Goal: Information Seeking & Learning: Learn about a topic

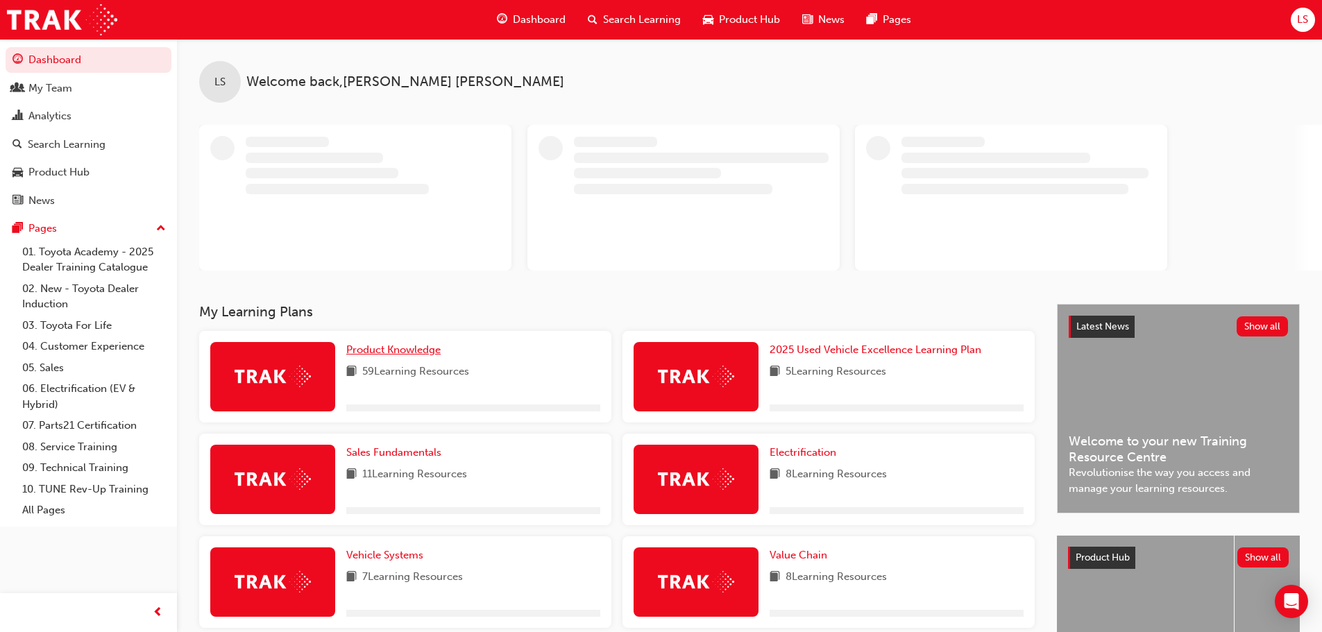
click at [377, 348] on span "Product Knowledge" at bounding box center [393, 350] width 94 height 12
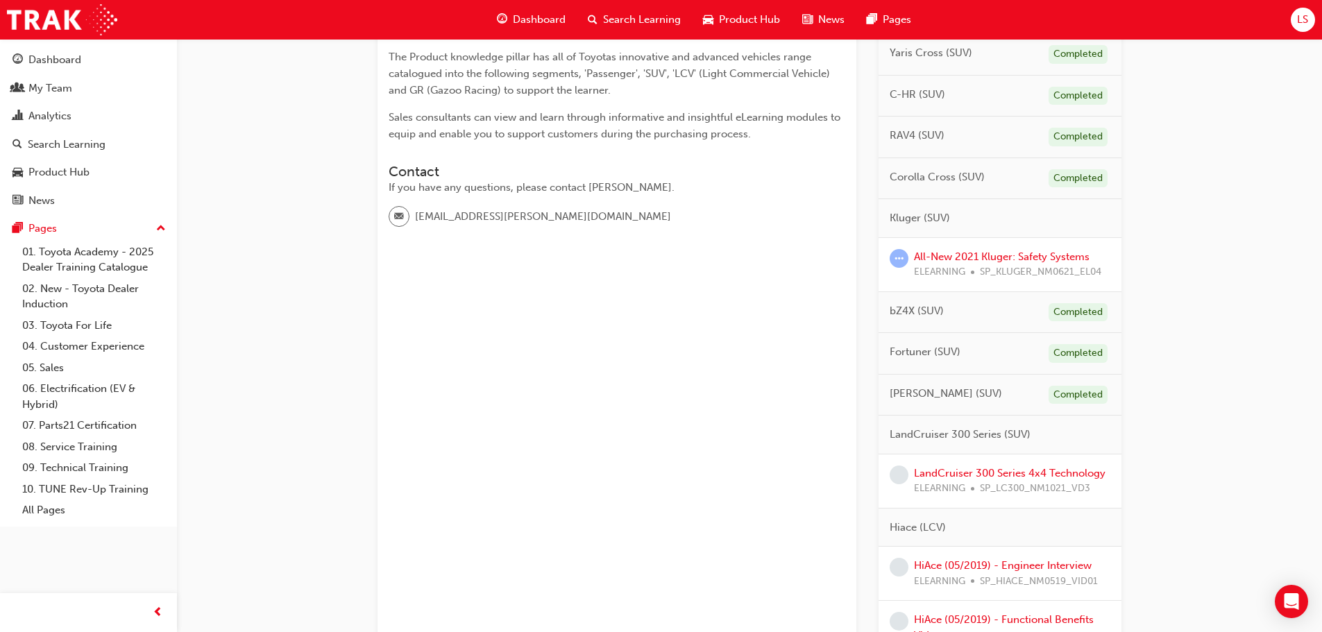
scroll to position [486, 0]
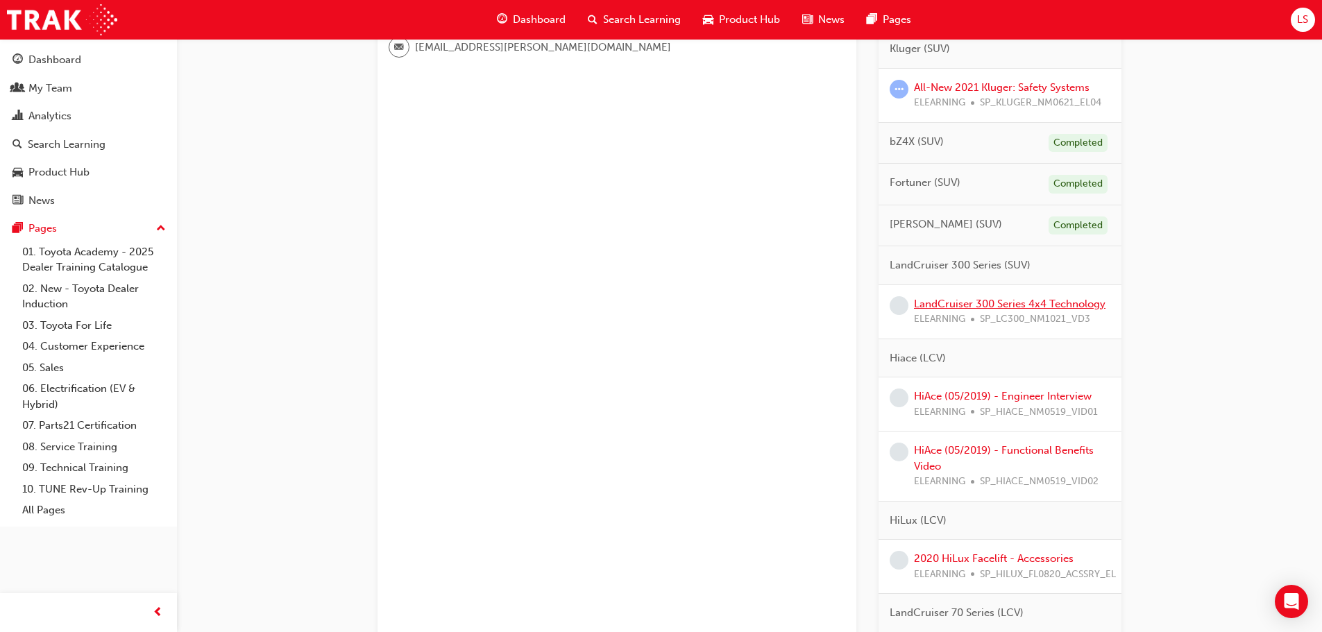
click at [933, 306] on link "LandCruiser 300 Series 4x4 Technology" at bounding box center [1010, 304] width 192 height 12
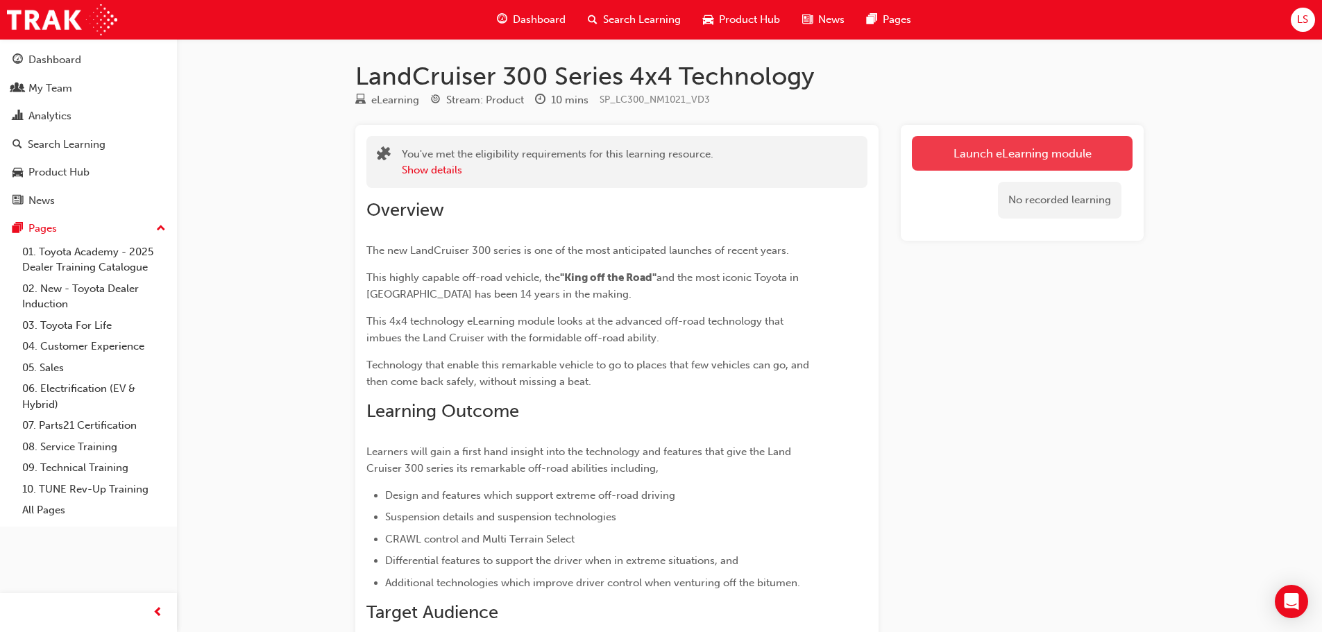
click at [1005, 162] on link "Launch eLearning module" at bounding box center [1022, 153] width 221 height 35
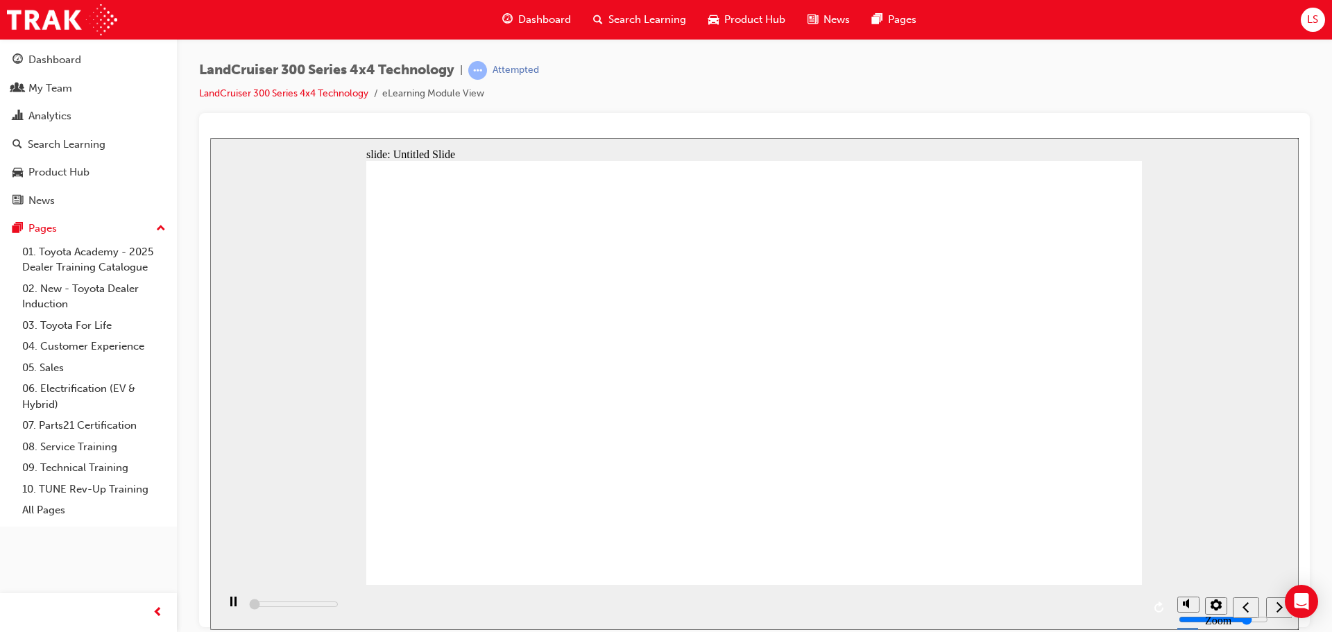
type input "494000"
click at [543, 27] on span "Dashboard" at bounding box center [544, 20] width 53 height 16
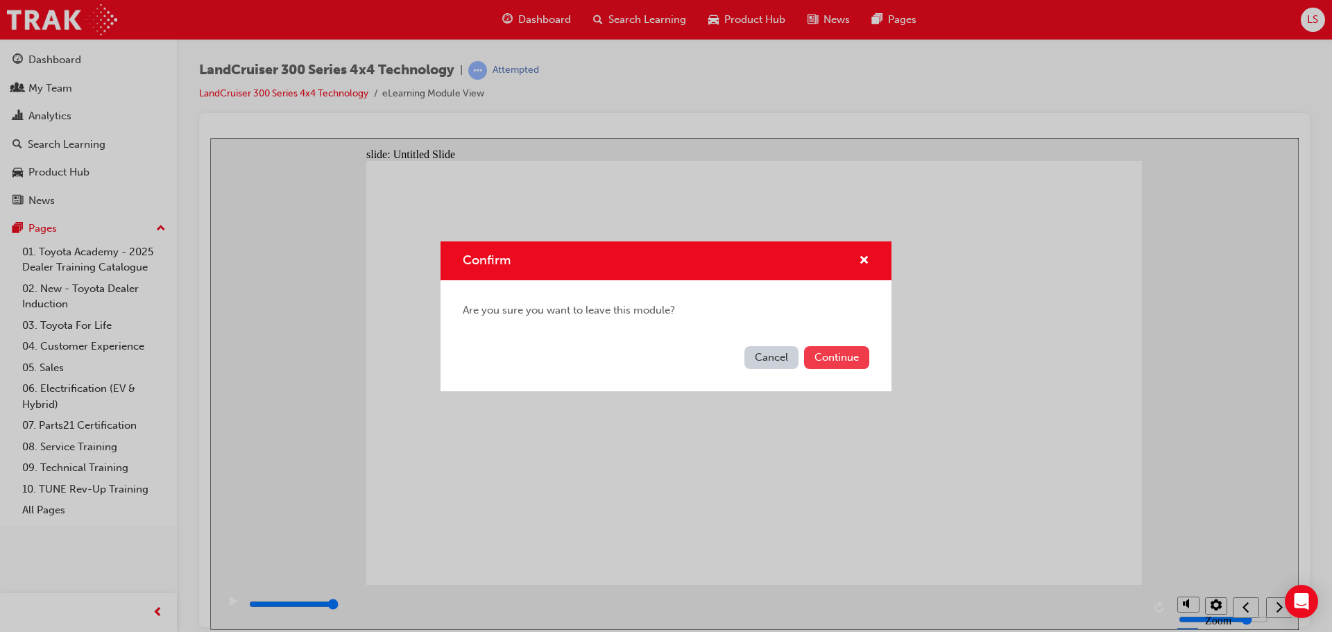
click at [837, 359] on button "Continue" at bounding box center [836, 357] width 65 height 23
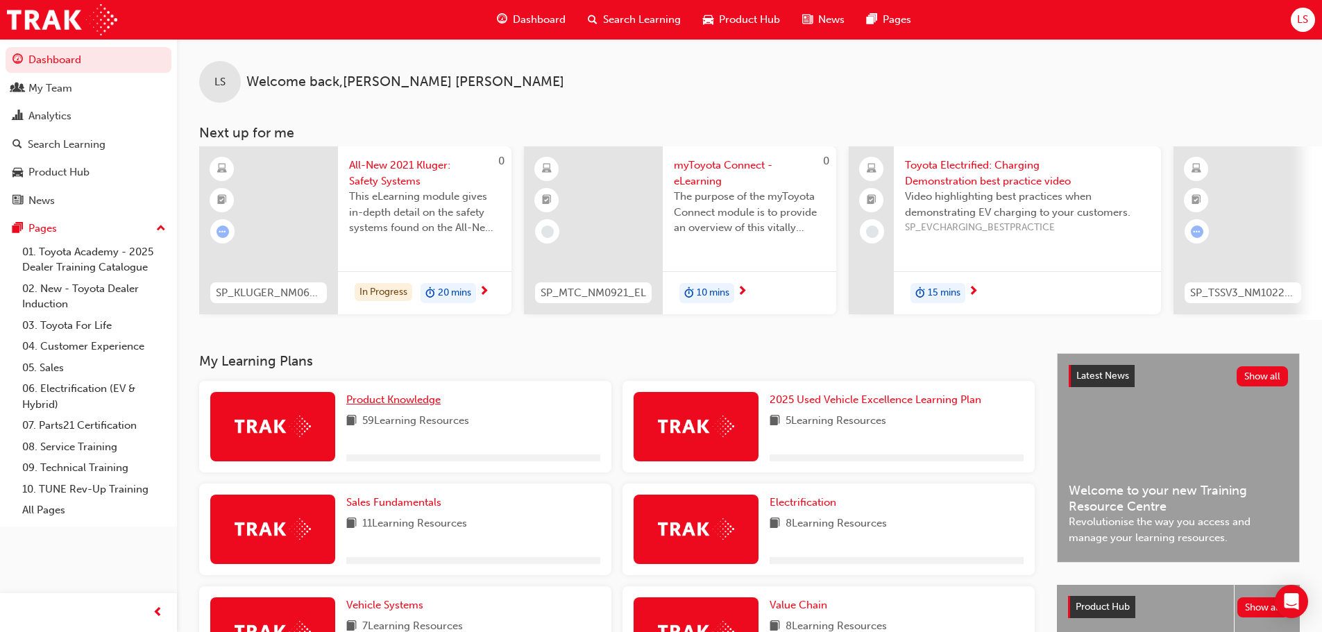
click at [407, 403] on span "Product Knowledge" at bounding box center [393, 399] width 94 height 12
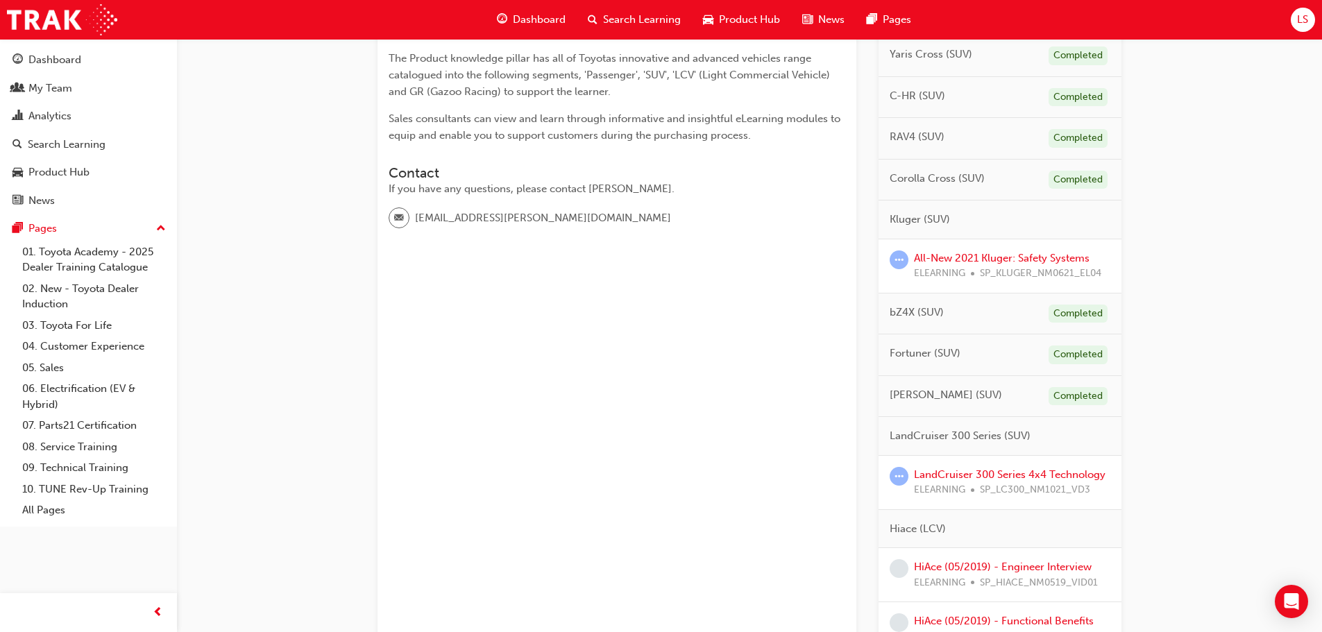
scroll to position [347, 0]
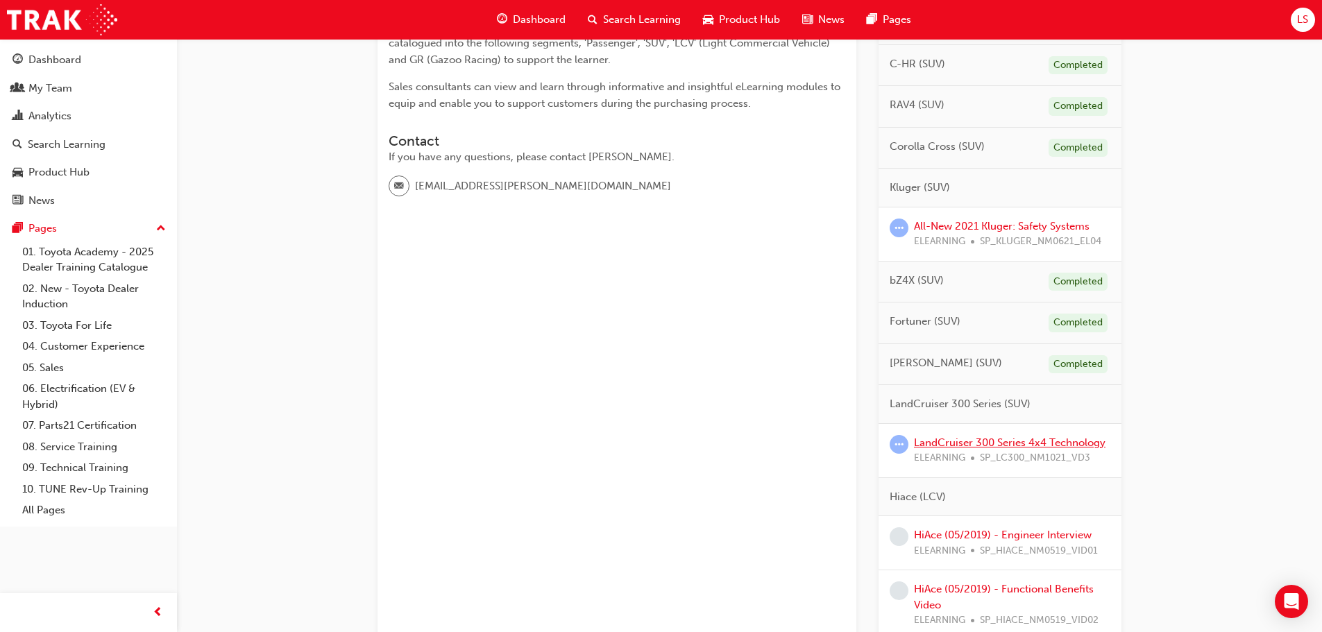
click at [988, 443] on link "LandCruiser 300 Series 4x4 Technology" at bounding box center [1010, 443] width 192 height 12
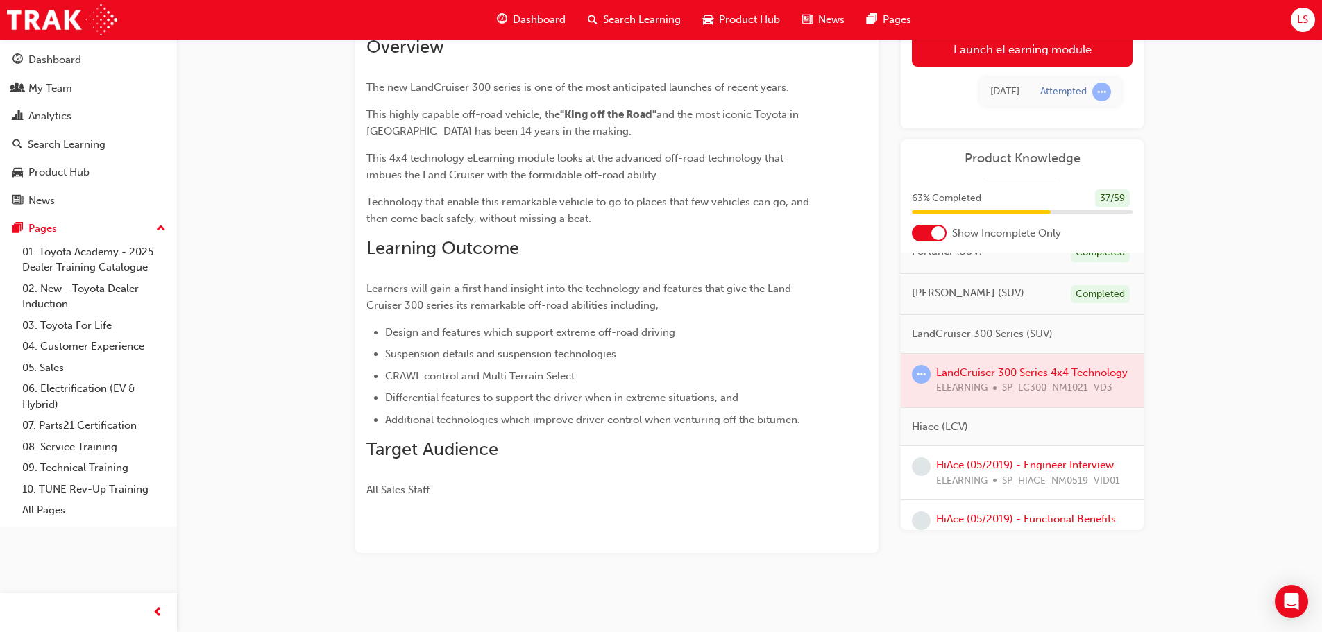
scroll to position [486, 0]
click at [951, 378] on div at bounding box center [1022, 379] width 243 height 53
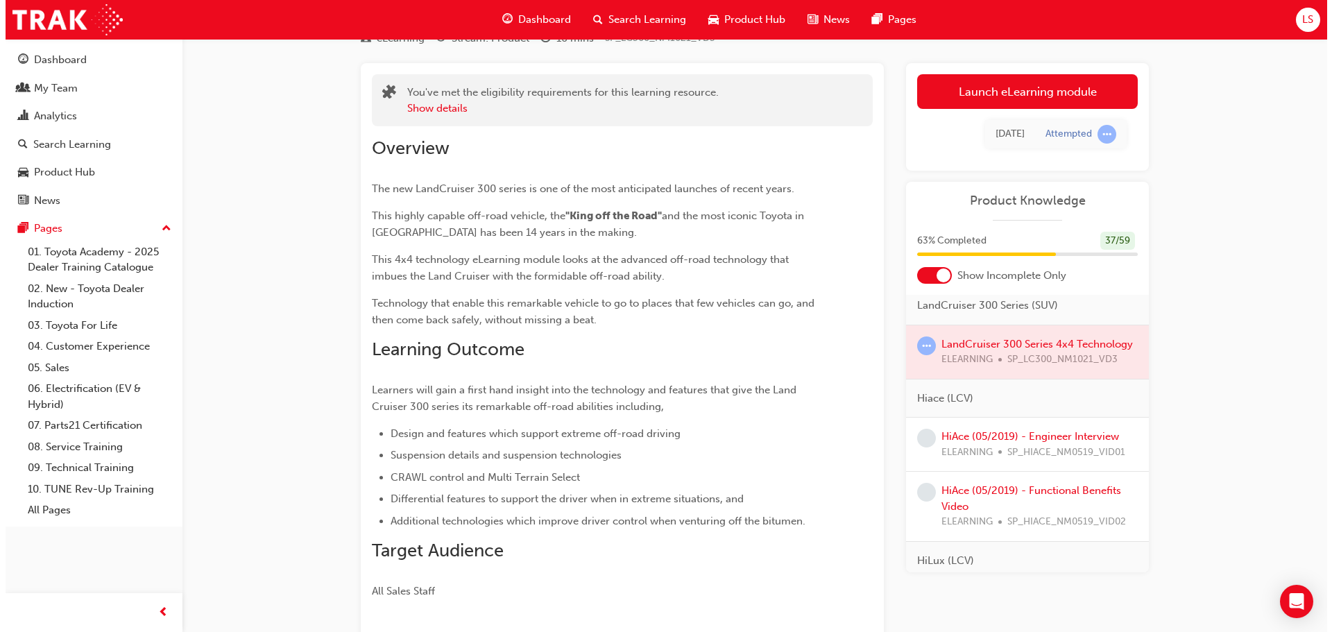
scroll to position [0, 0]
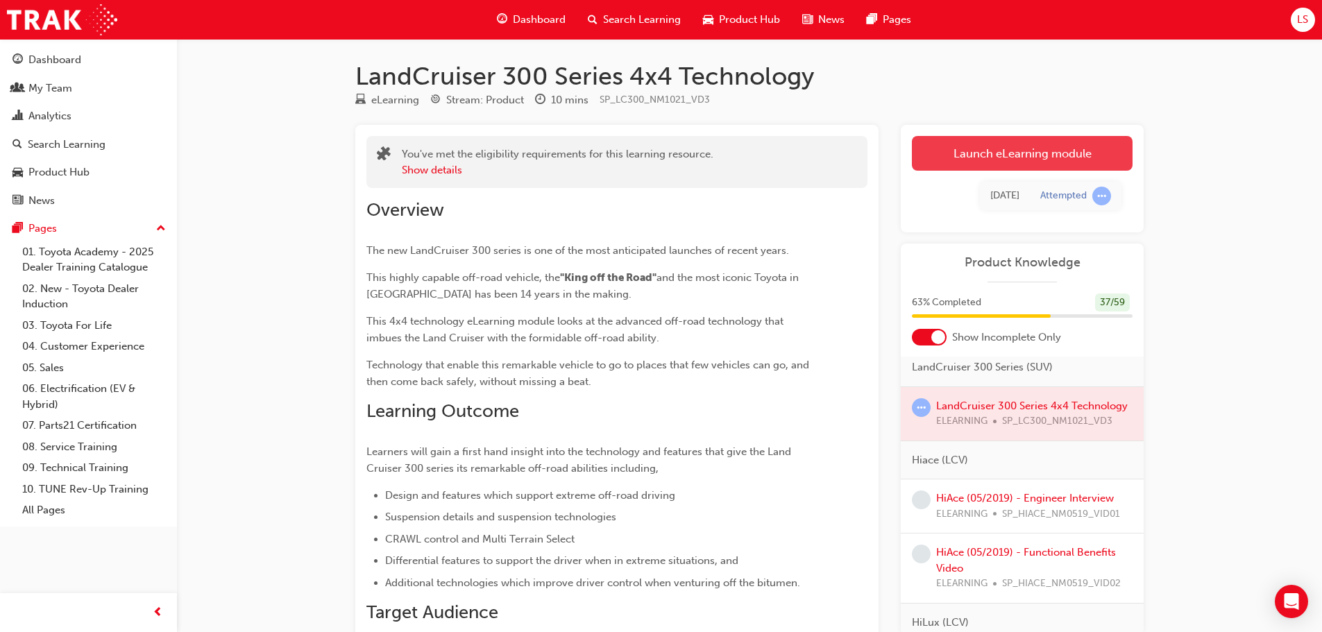
click at [1042, 154] on link "Launch eLearning module" at bounding box center [1022, 153] width 221 height 35
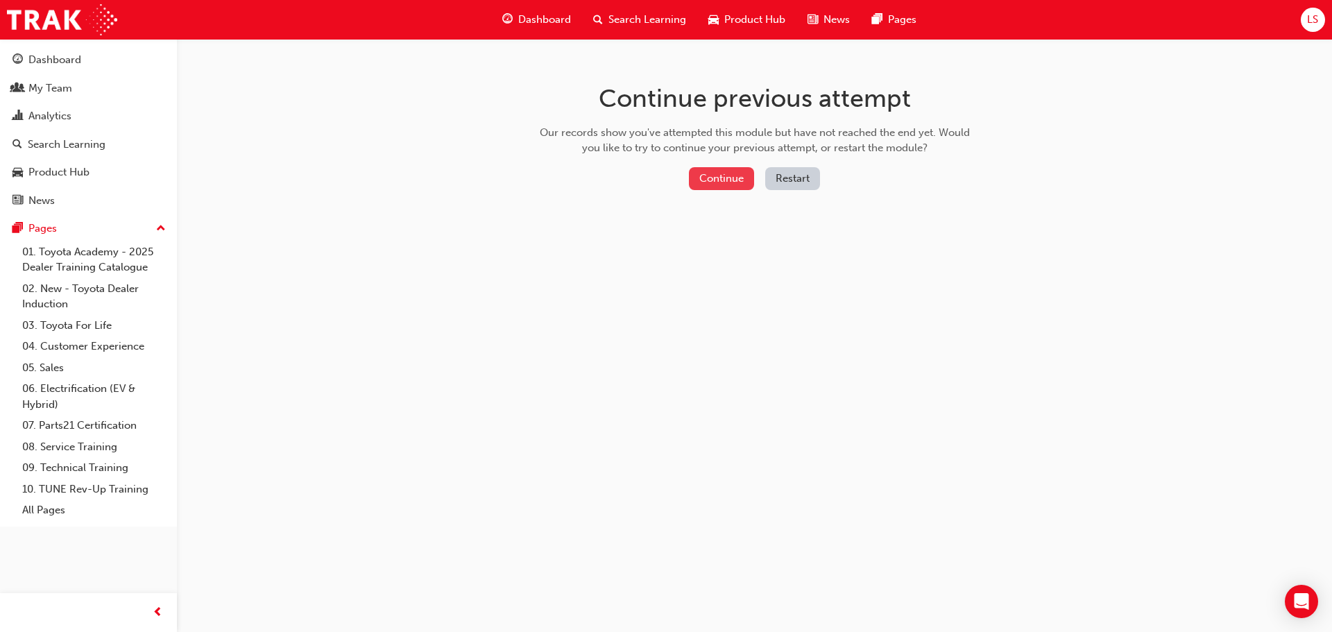
click at [720, 179] on button "Continue" at bounding box center [721, 178] width 65 height 23
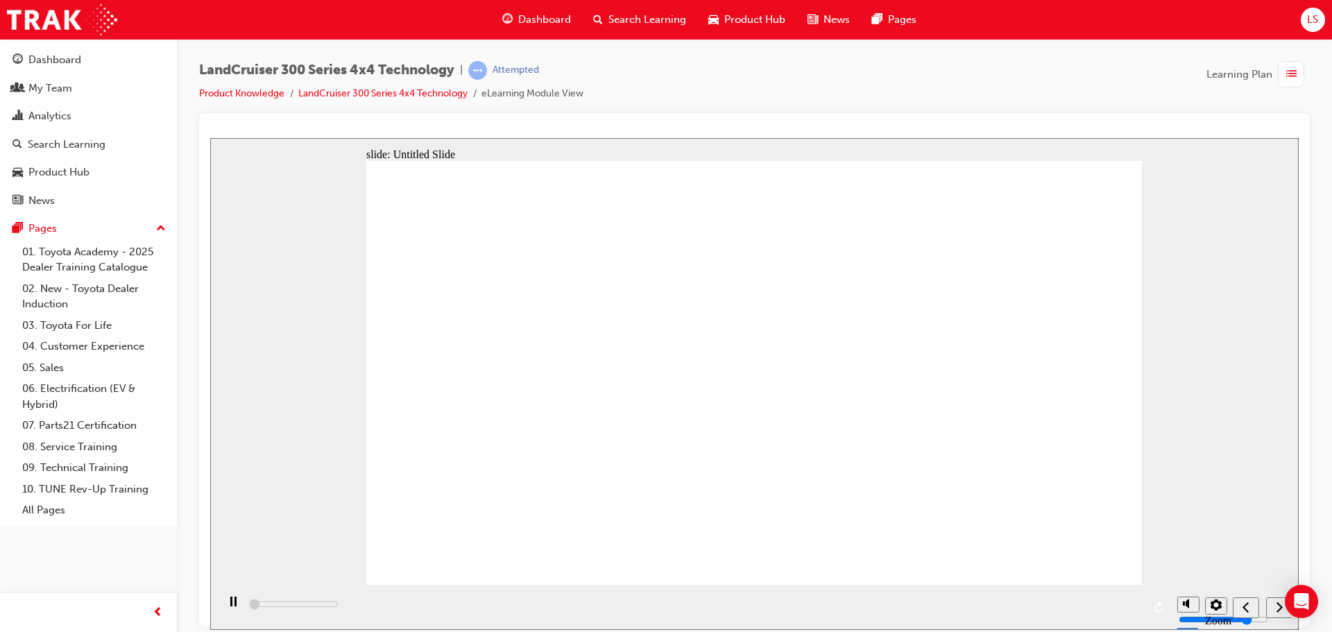
type input "700"
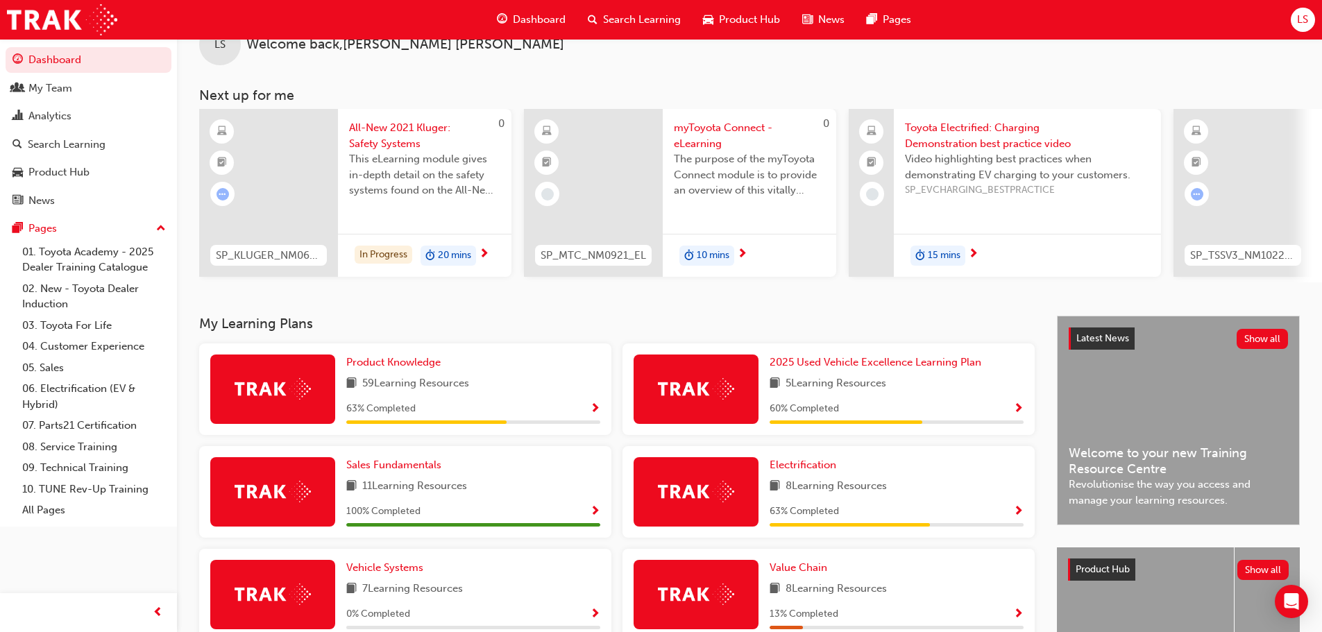
scroll to position [69, 0]
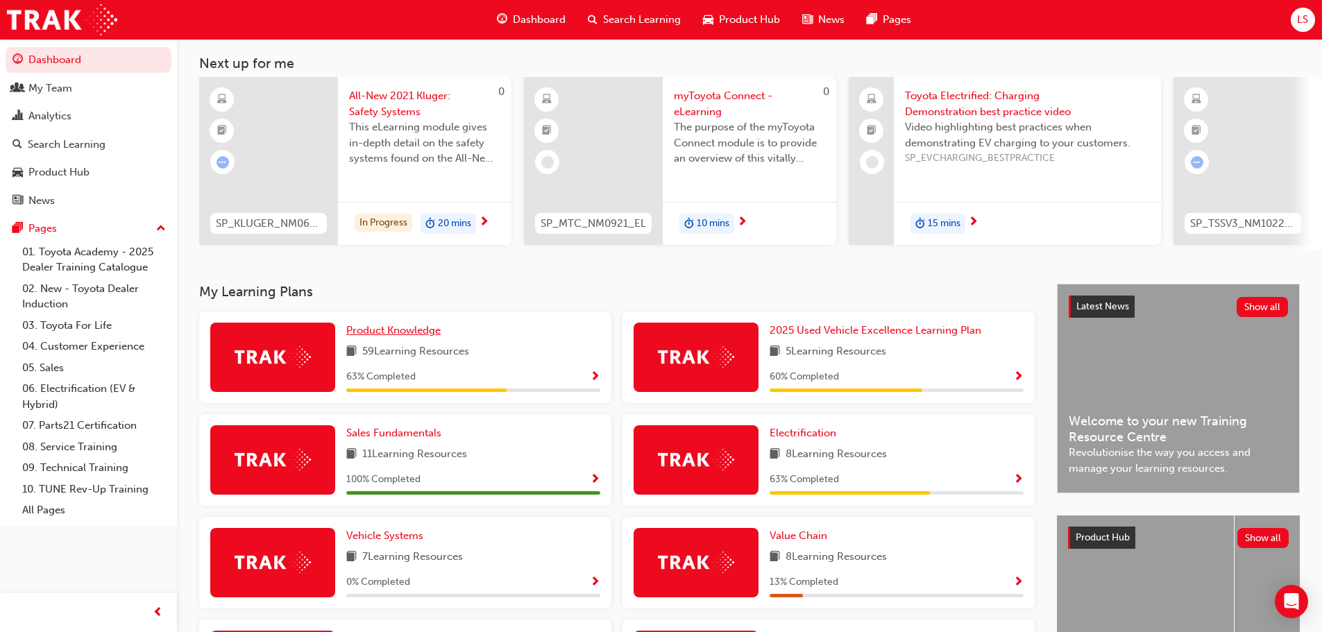
click at [421, 337] on span "Product Knowledge" at bounding box center [393, 330] width 94 height 12
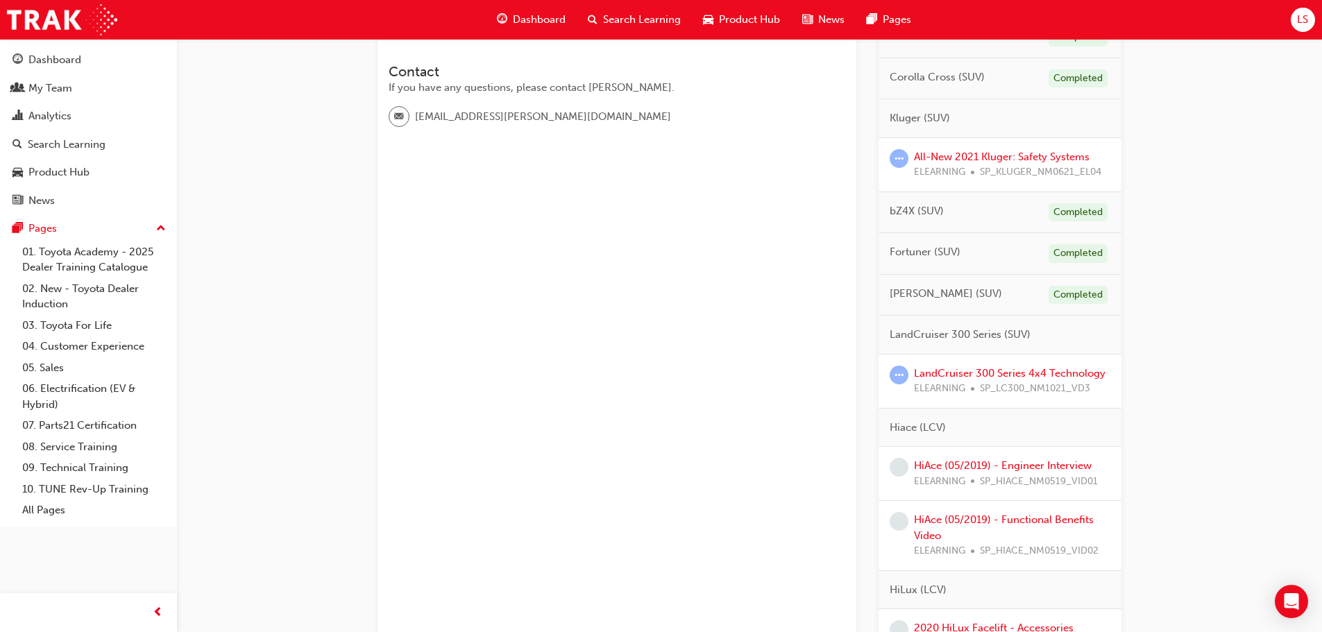
scroll to position [486, 0]
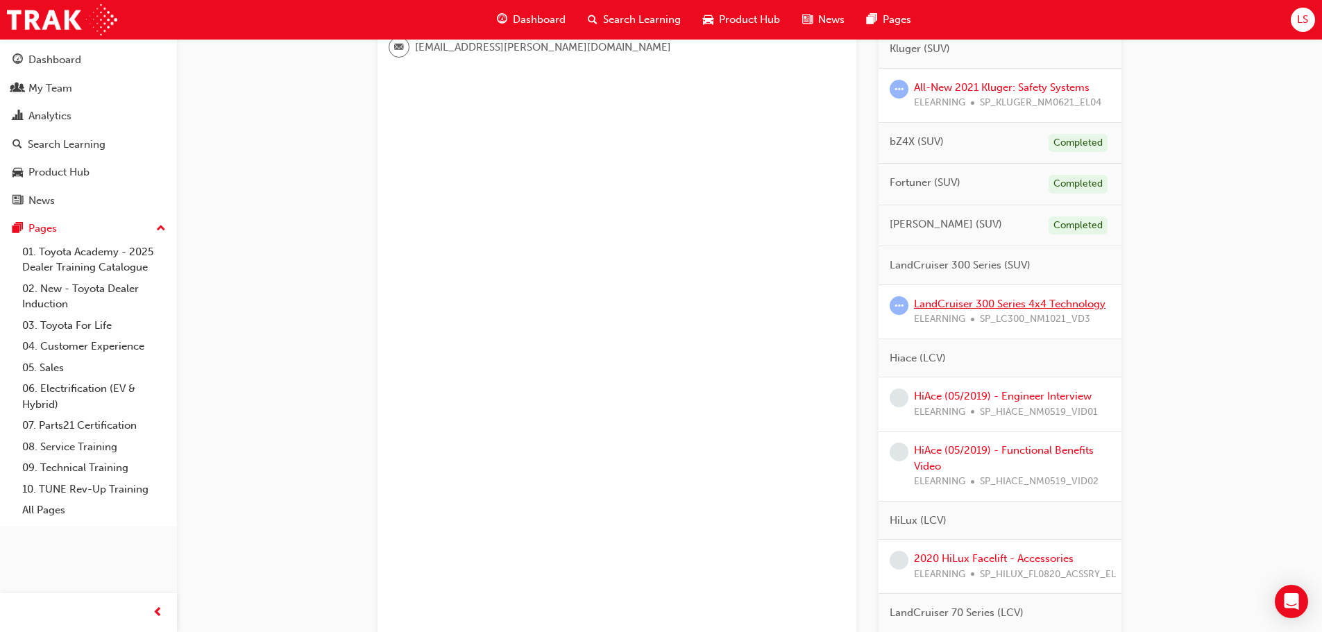
click at [979, 304] on link "LandCruiser 300 Series 4x4 Technology" at bounding box center [1010, 304] width 192 height 12
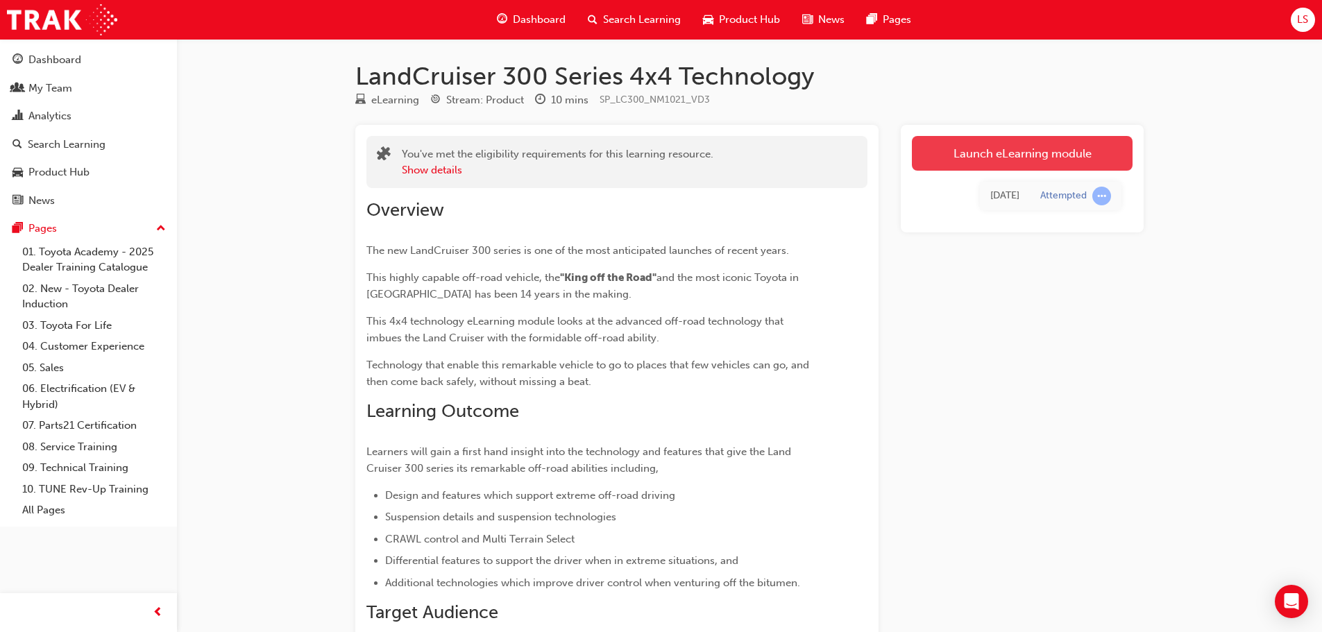
click at [1006, 157] on link "Launch eLearning module" at bounding box center [1022, 153] width 221 height 35
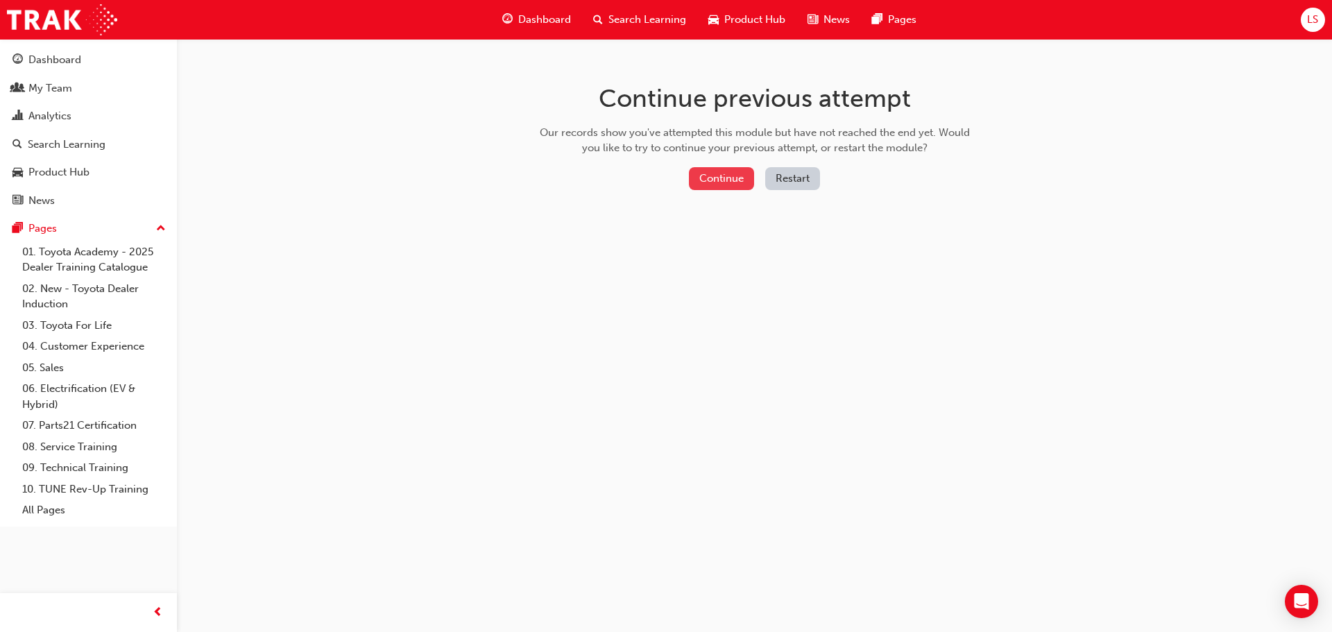
click at [711, 176] on button "Continue" at bounding box center [721, 178] width 65 height 23
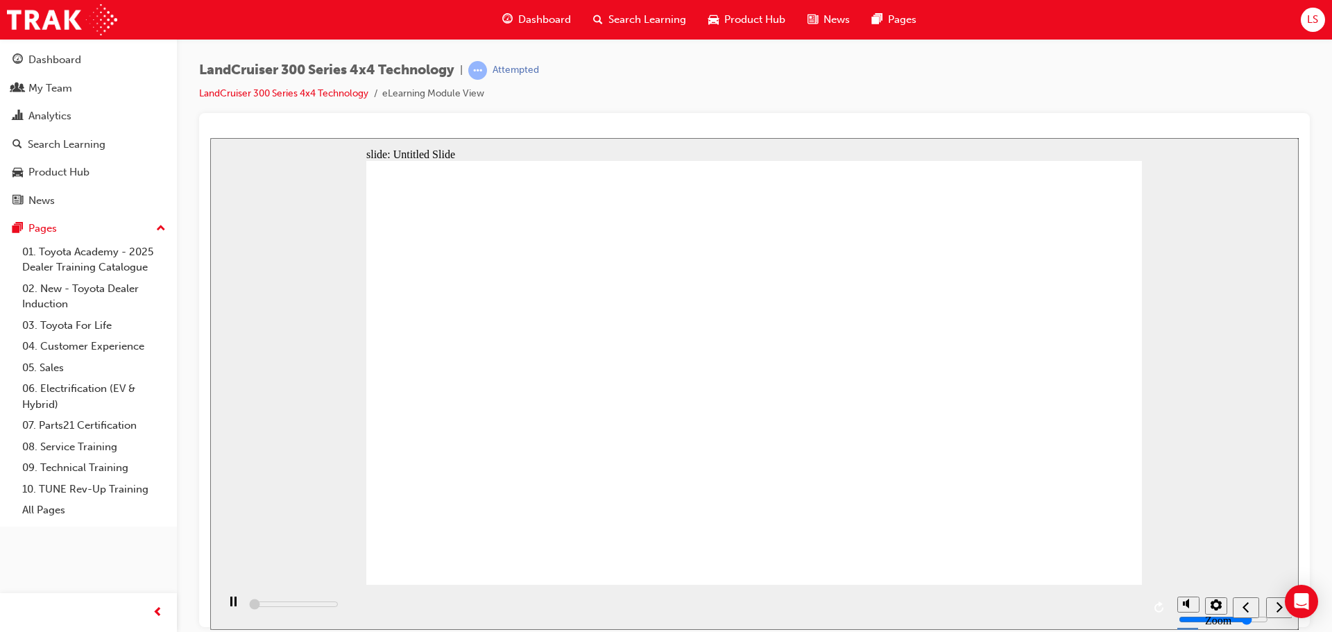
click at [1112, 609] on div "playback controls" at bounding box center [694, 606] width 954 height 45
click at [1114, 606] on div "playback controls" at bounding box center [694, 606] width 954 height 45
type input "450100"
type input "9"
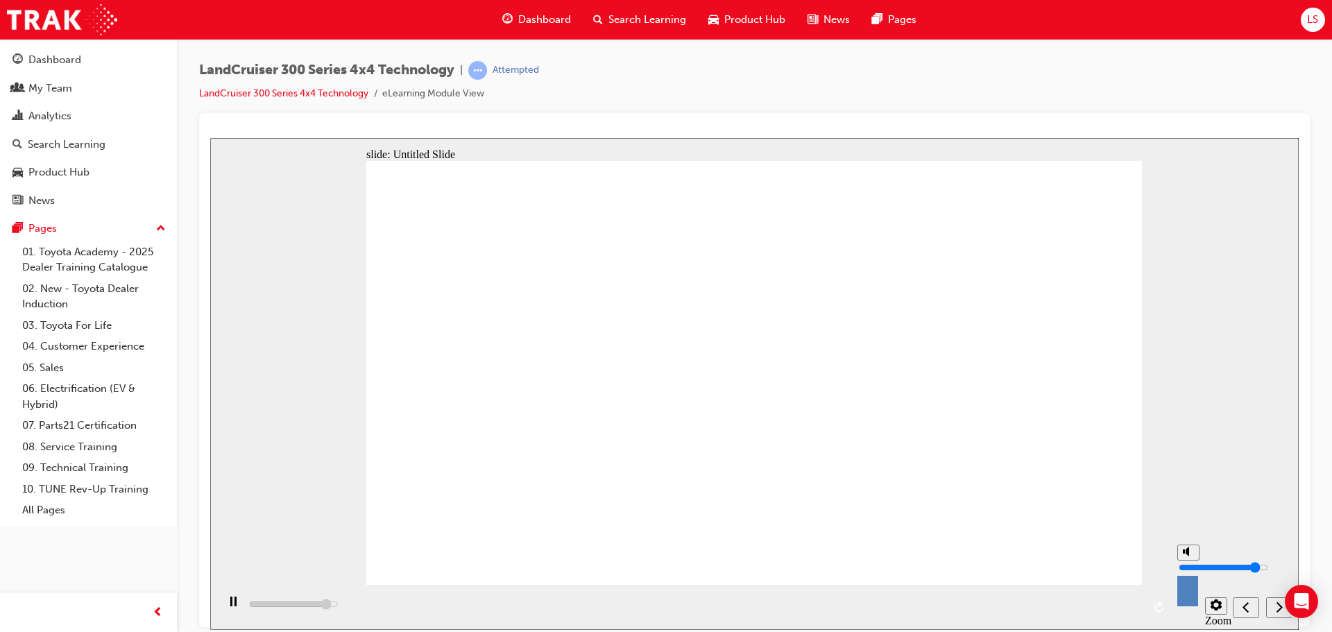
type input "450100"
type input "10"
type input "450200"
drag, startPoint x: 1189, startPoint y: 551, endPoint x: 1193, endPoint y: 498, distance: 52.9
type input "10"
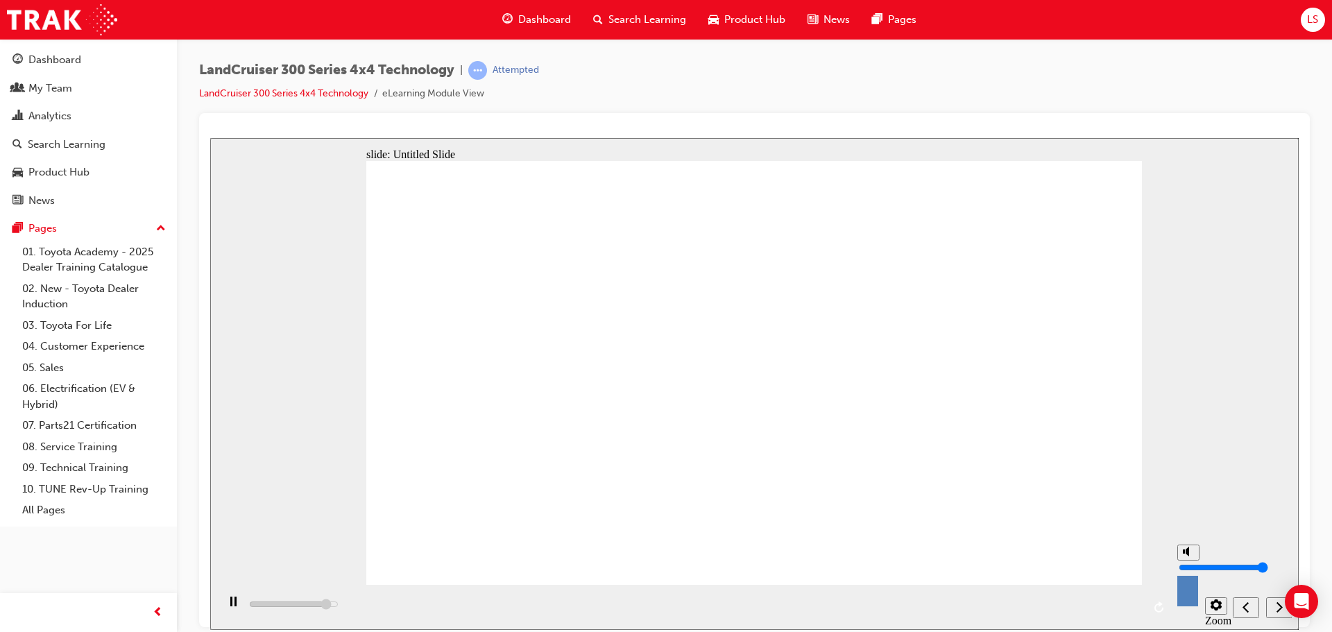
click at [1193, 561] on input "volume" at bounding box center [1224, 566] width 90 height 11
click at [1276, 610] on div "next" at bounding box center [1279, 607] width 15 height 15
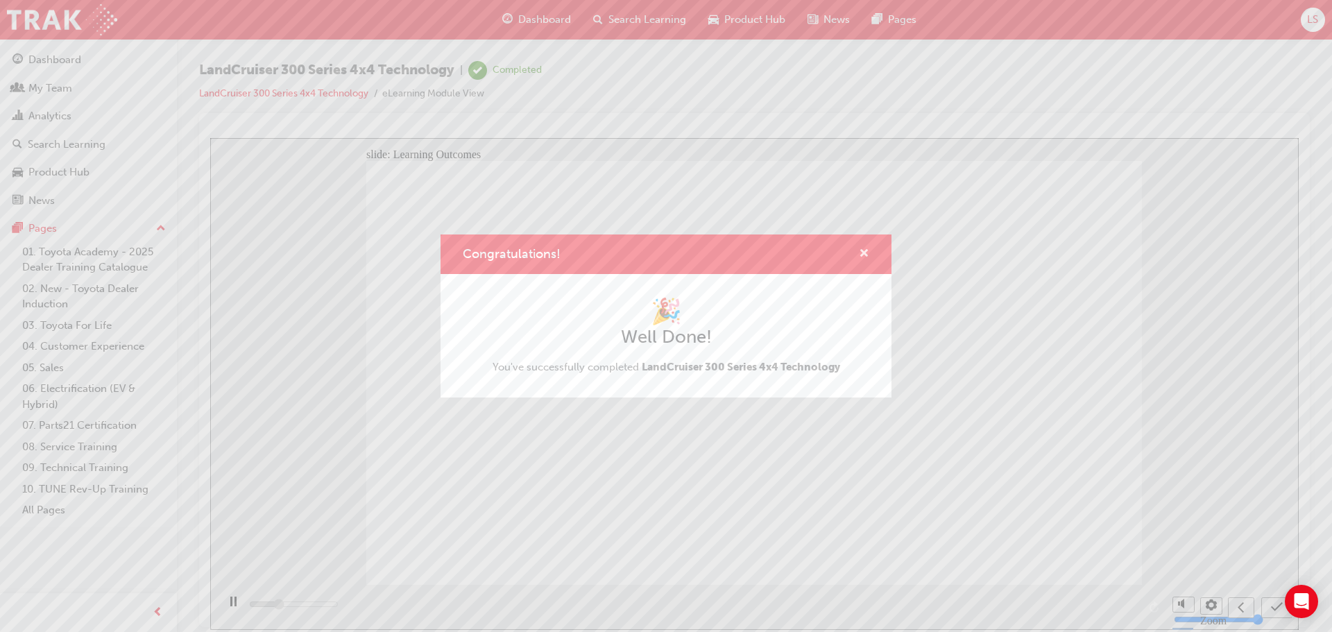
click at [868, 253] on span "cross-icon" at bounding box center [864, 254] width 10 height 12
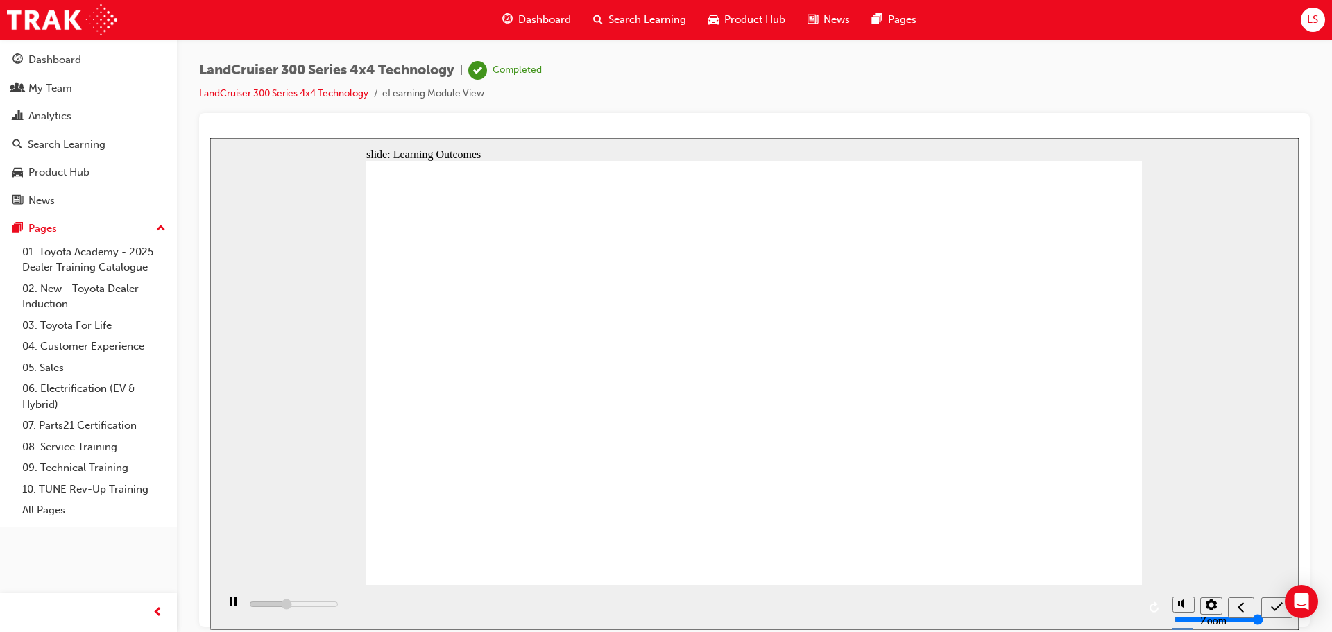
type input "5400"
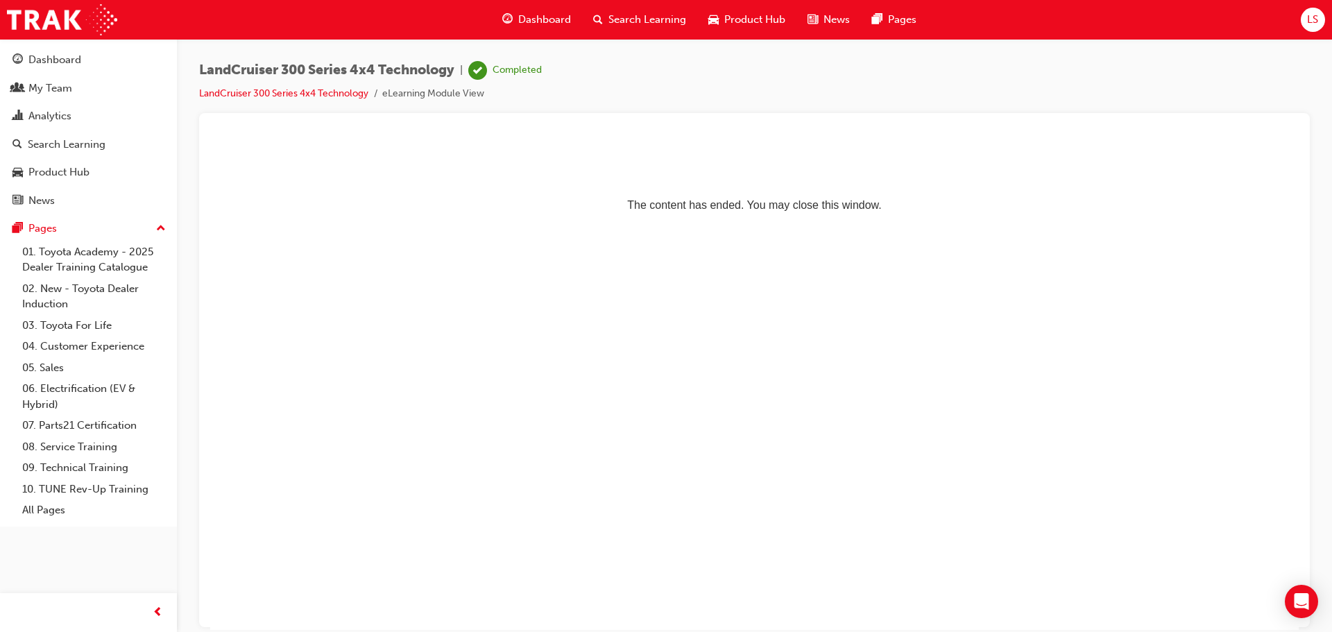
click at [547, 17] on span "Dashboard" at bounding box center [544, 20] width 53 height 16
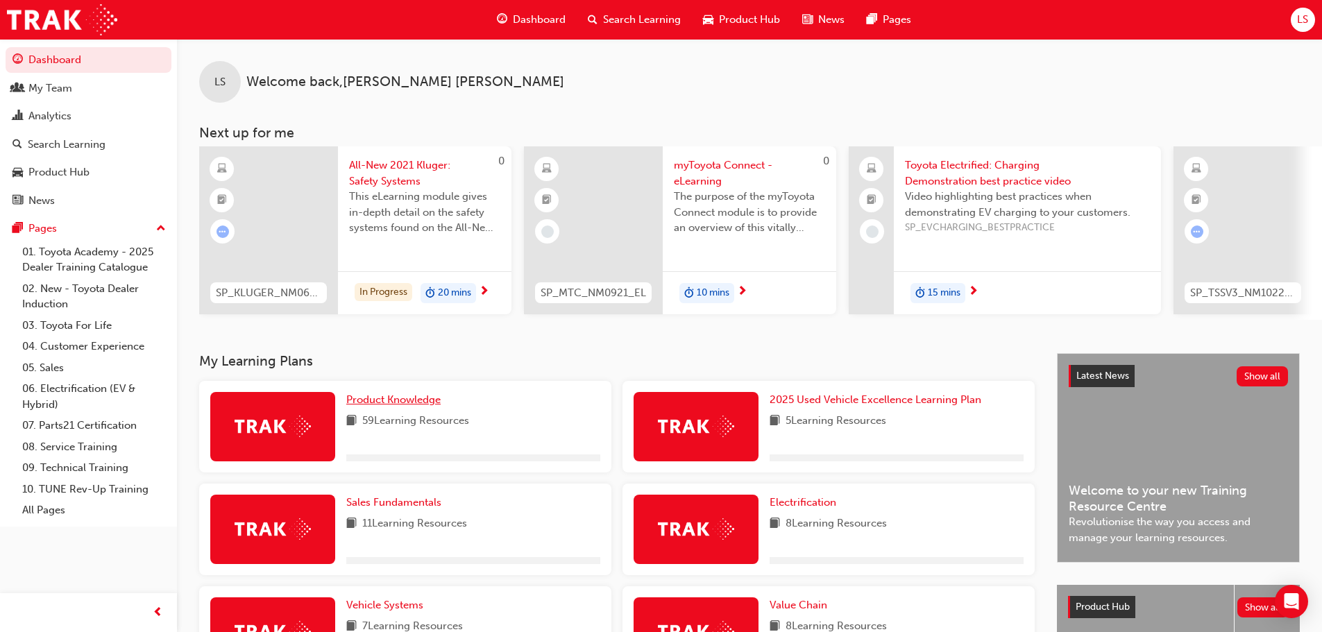
click at [414, 404] on span "Product Knowledge" at bounding box center [393, 399] width 94 height 12
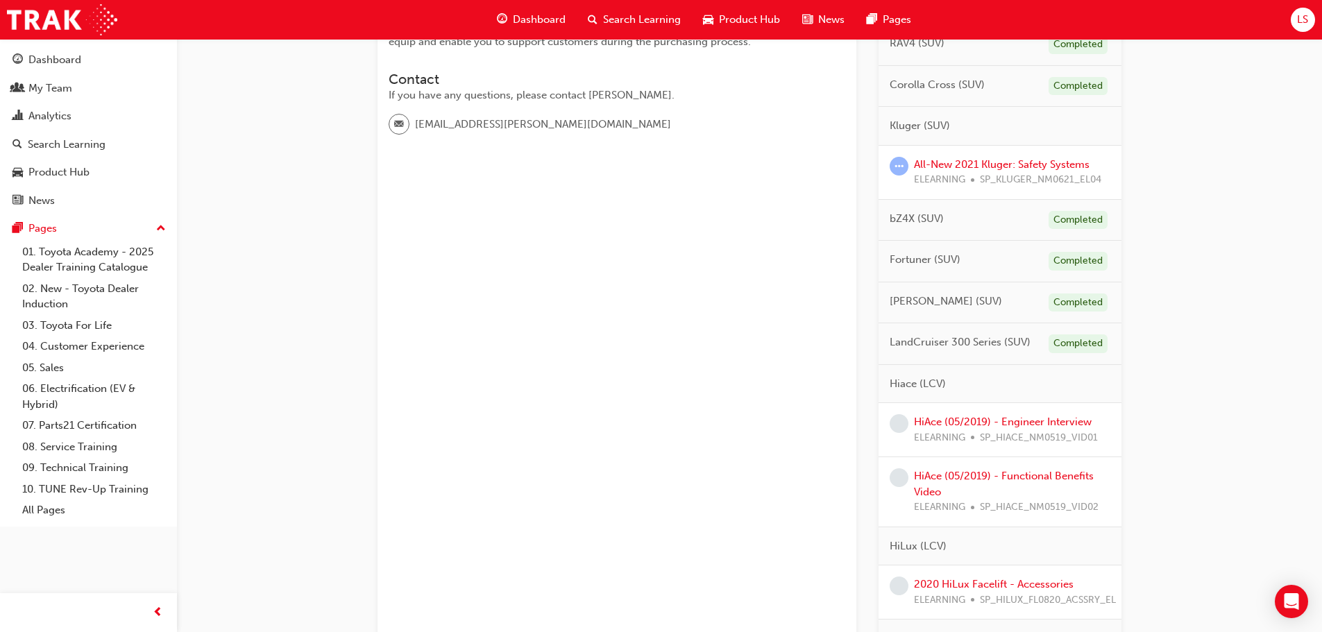
scroll to position [416, 0]
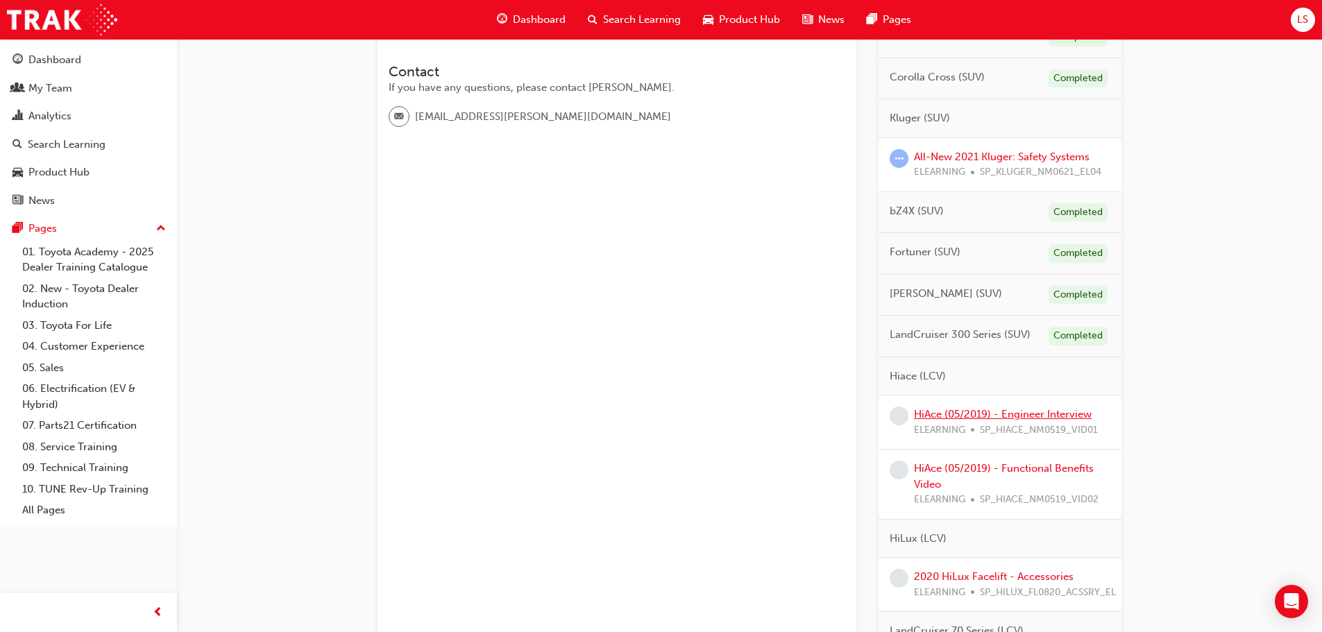
click at [981, 415] on link "HiAce (05/2019) - Engineer Interview" at bounding box center [1003, 414] width 178 height 12
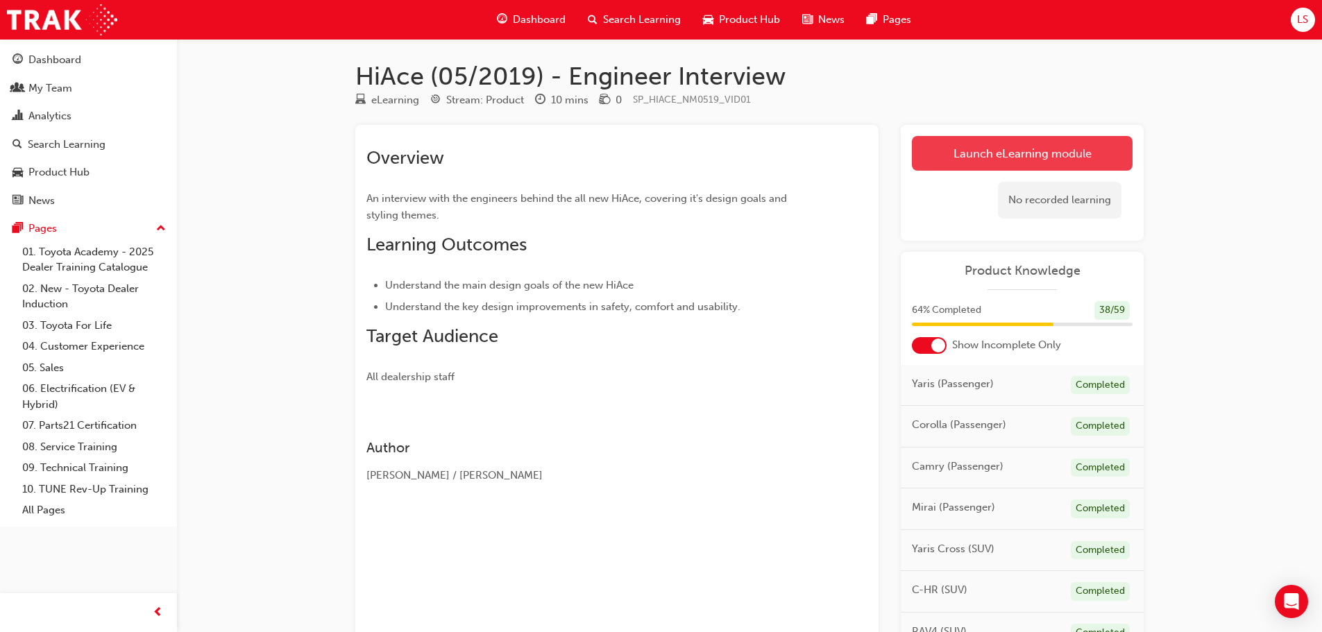
click at [978, 151] on link "Launch eLearning module" at bounding box center [1022, 153] width 221 height 35
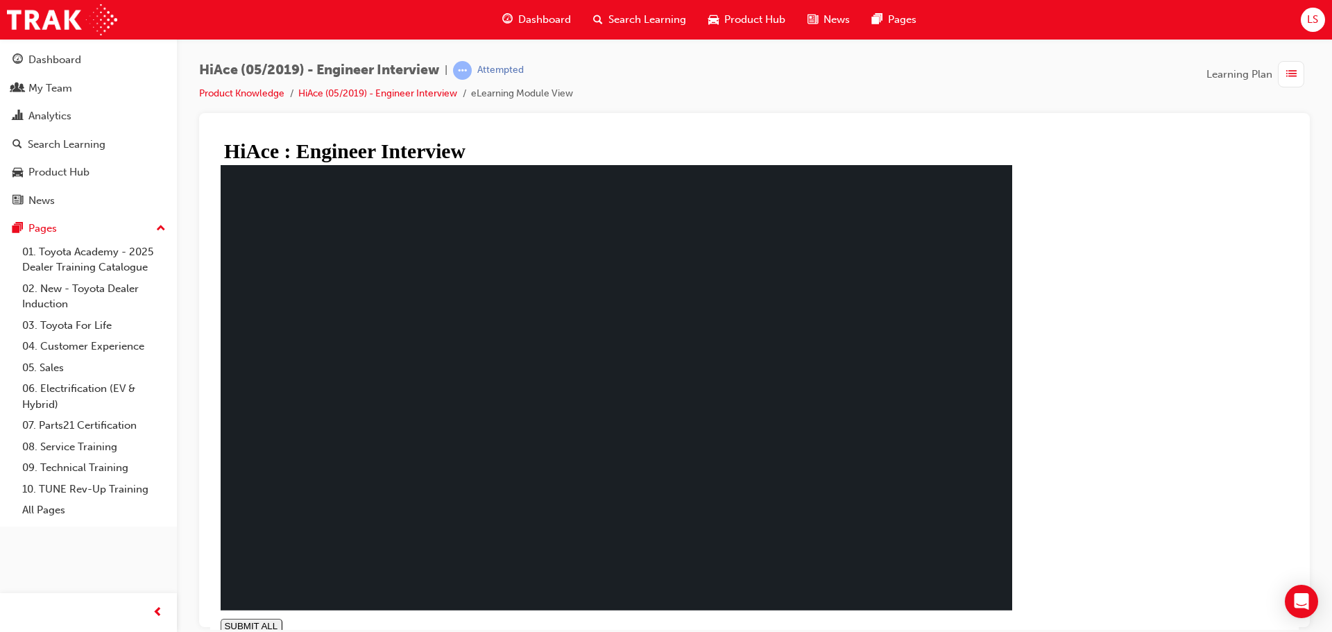
type input "0.005"
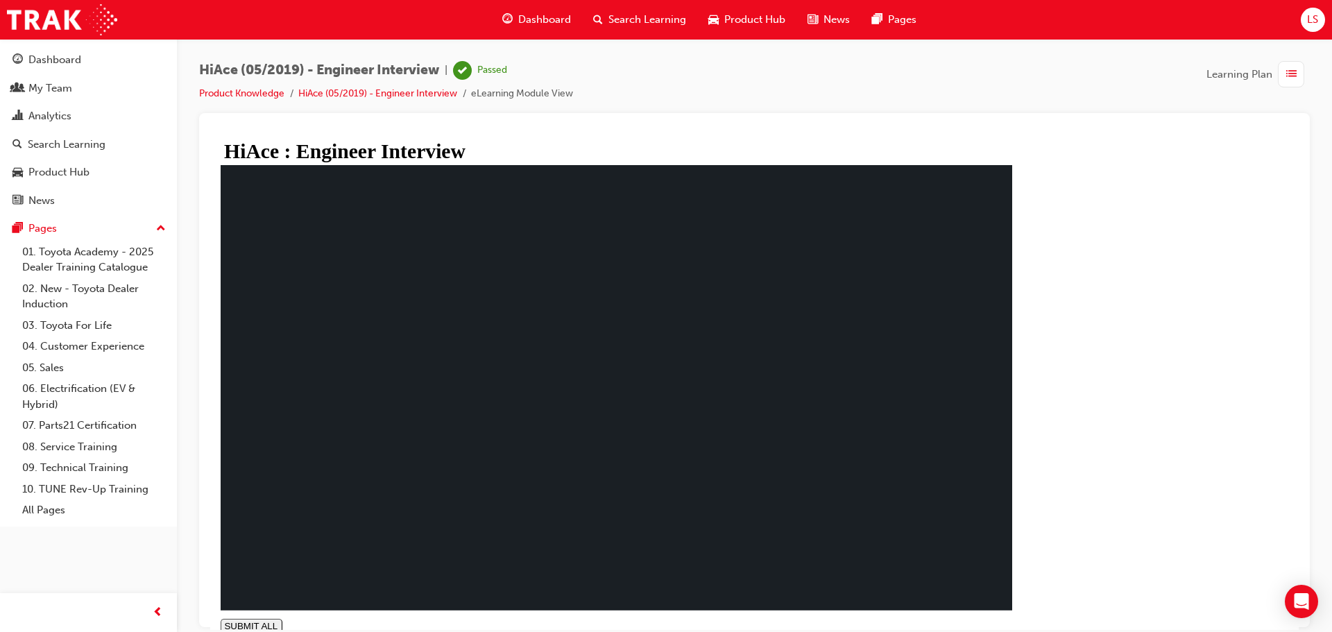
click at [559, 22] on span "Dashboard" at bounding box center [544, 20] width 53 height 16
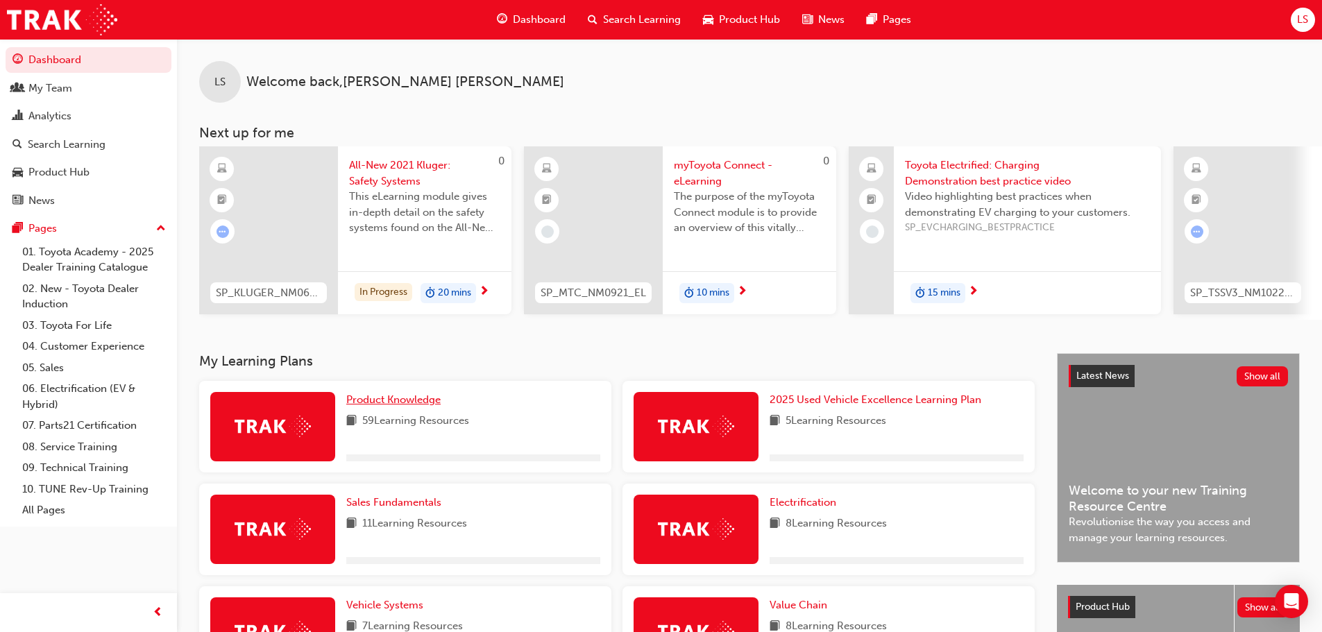
click at [372, 406] on span "Product Knowledge" at bounding box center [393, 399] width 94 height 12
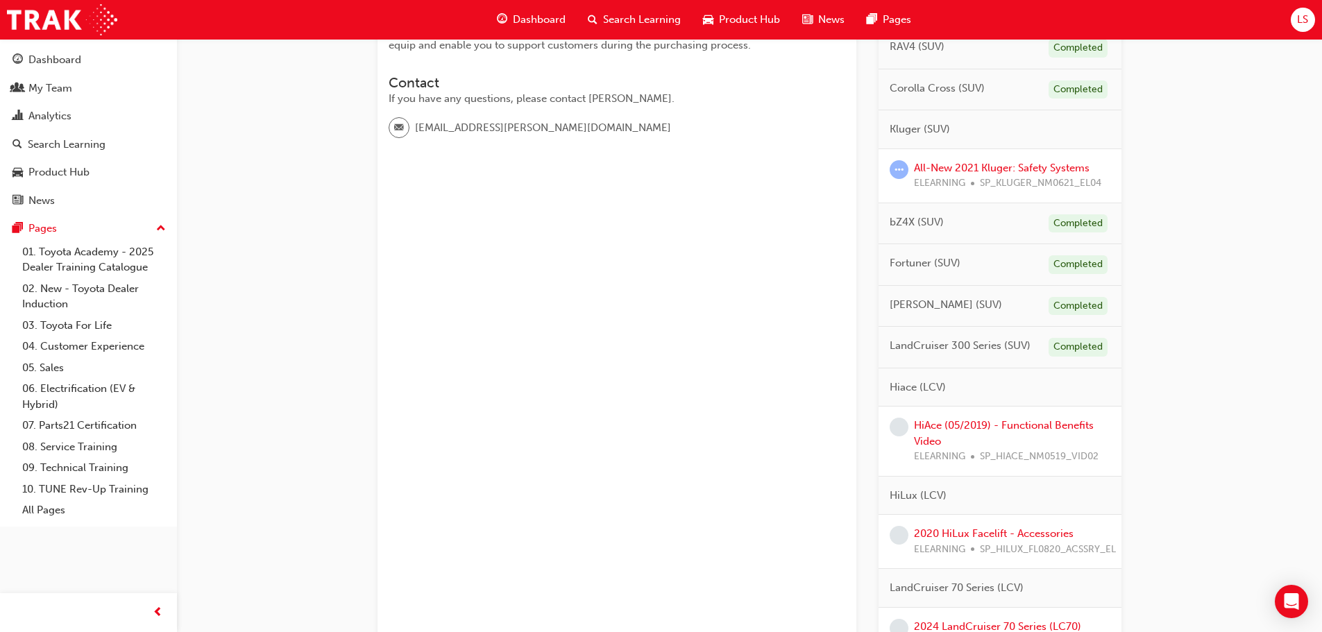
scroll to position [555, 0]
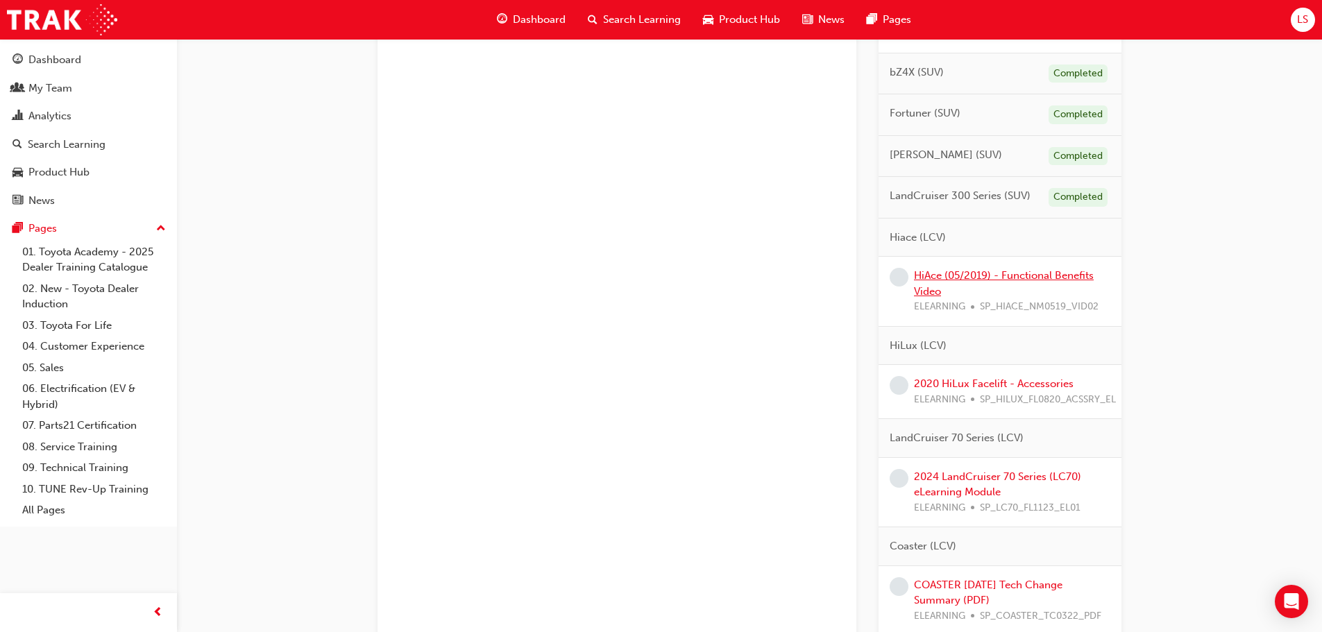
click at [928, 280] on link "HiAce (05/2019) - Functional Benefits Video" at bounding box center [1004, 283] width 180 height 28
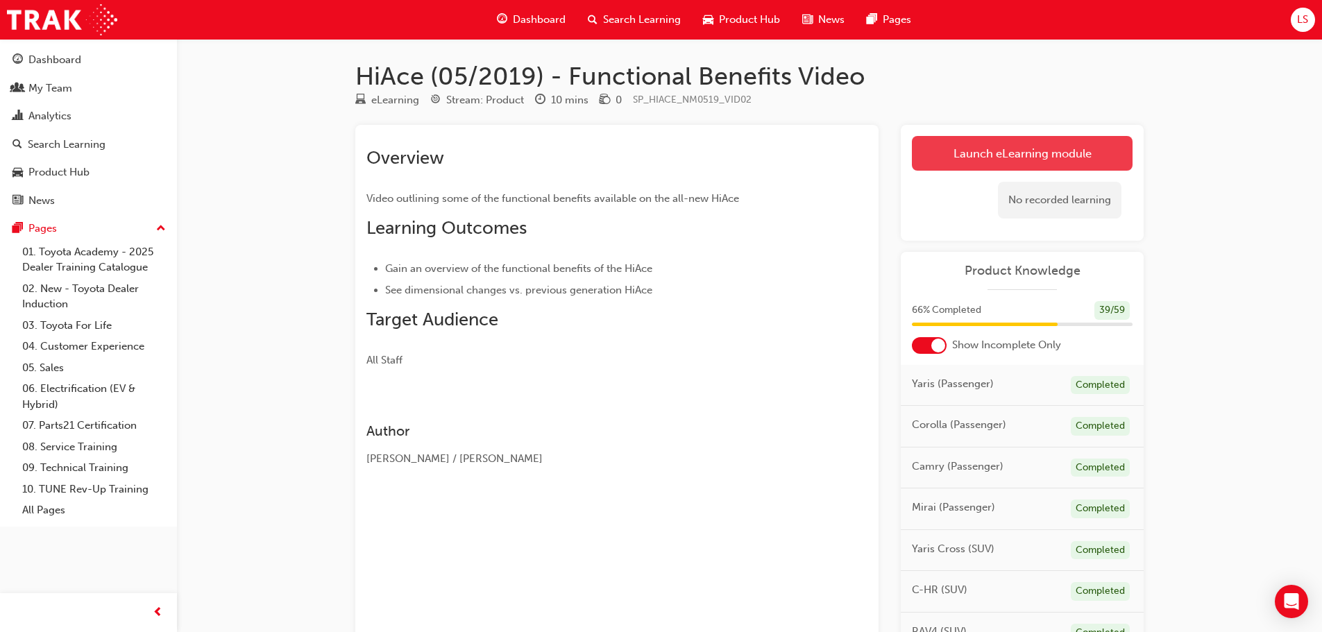
click at [1028, 157] on link "Launch eLearning module" at bounding box center [1022, 153] width 221 height 35
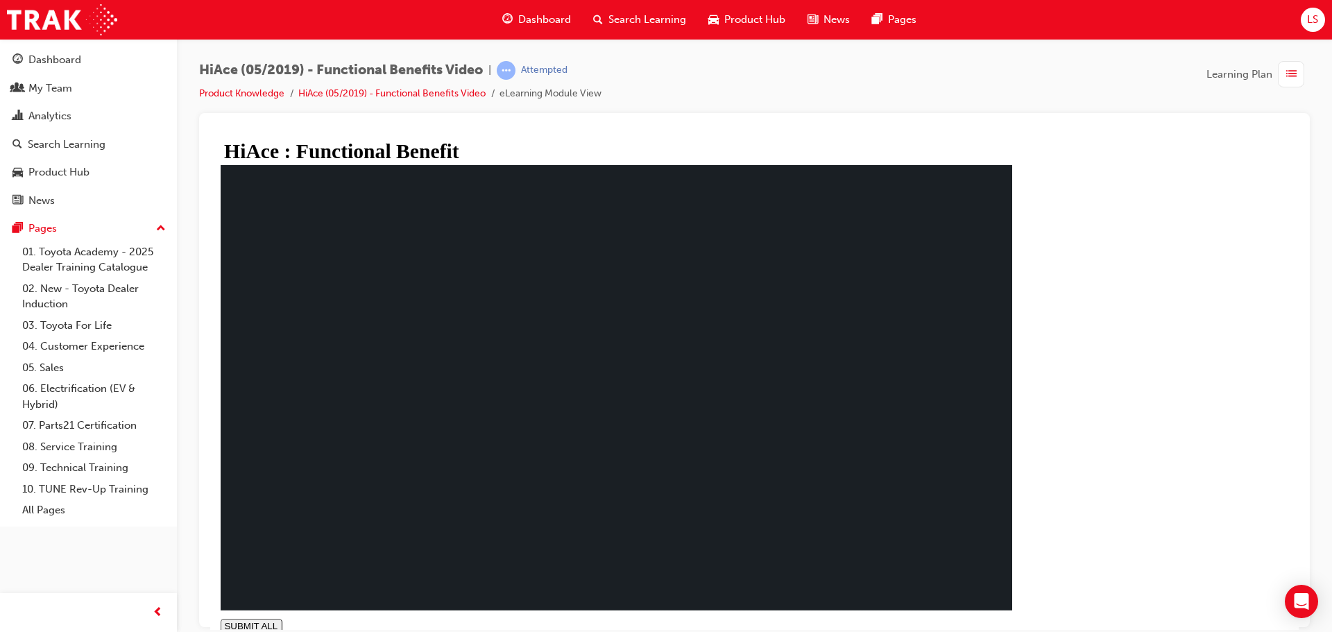
type input "1"
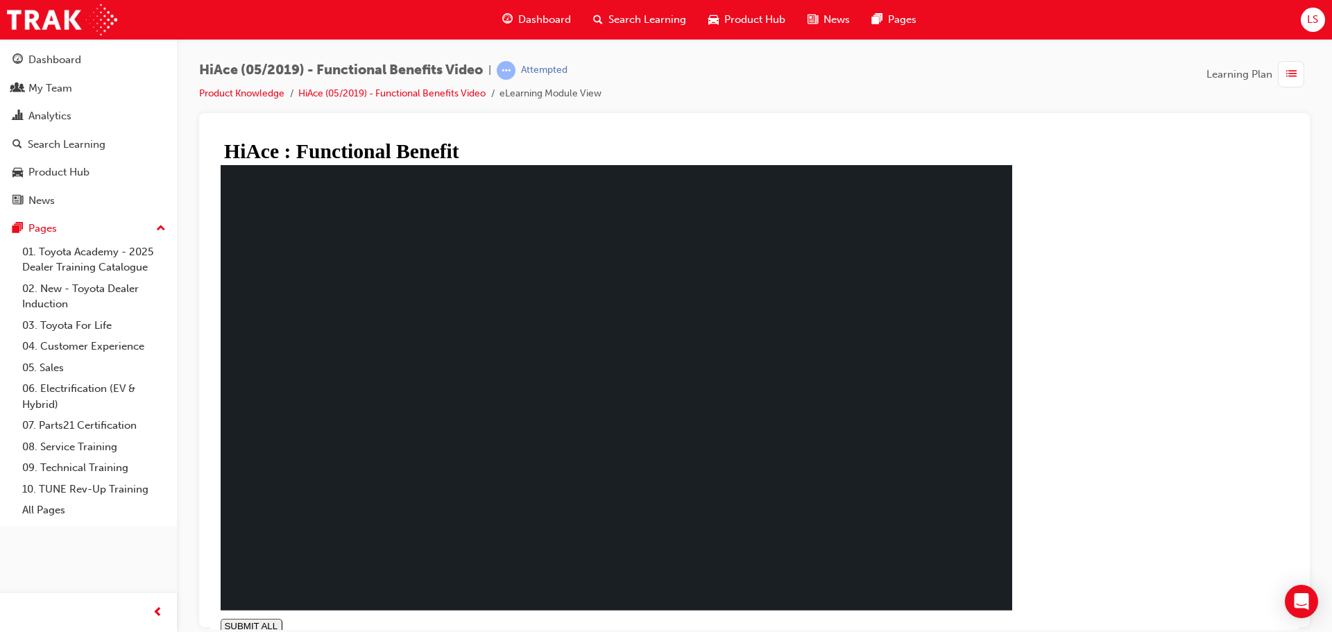
drag, startPoint x: 1008, startPoint y: 554, endPoint x: 983, endPoint y: 545, distance: 25.9
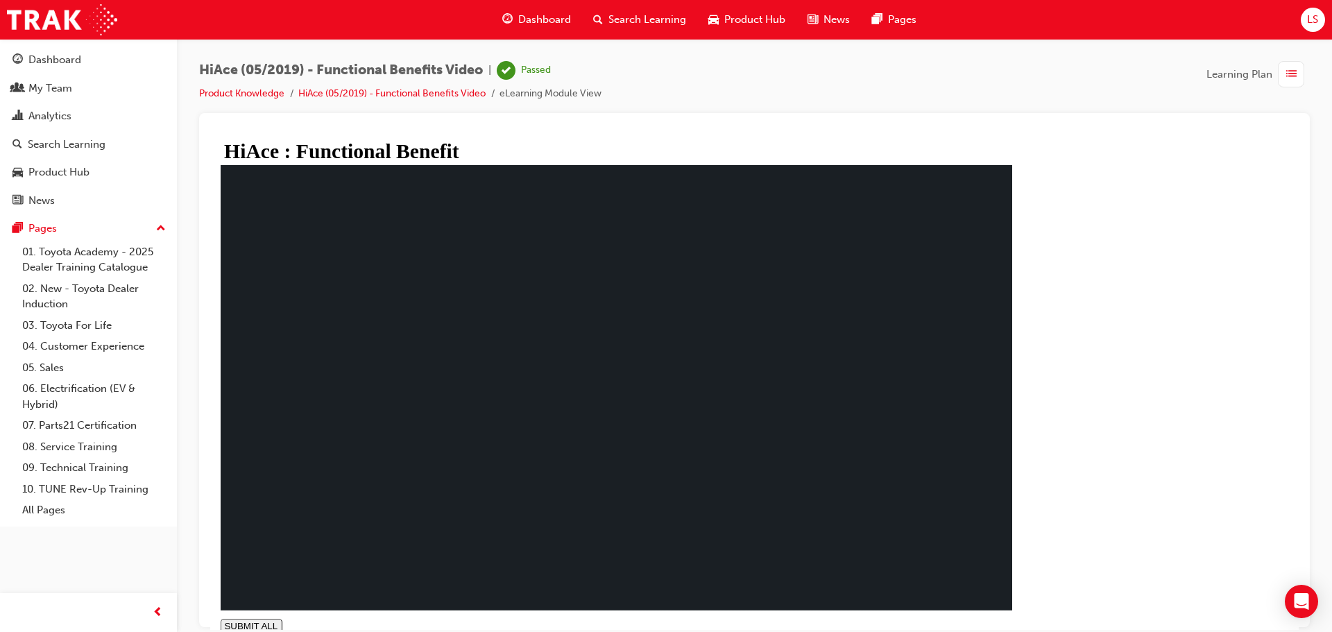
click at [540, 20] on span "Dashboard" at bounding box center [544, 20] width 53 height 16
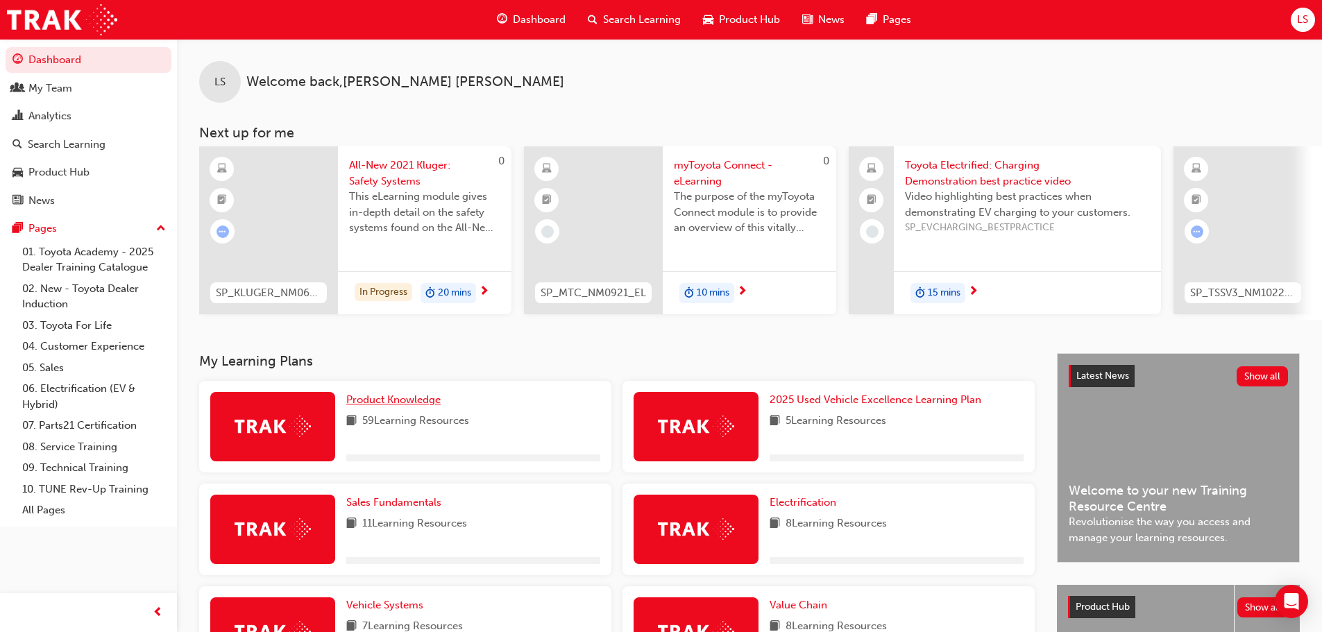
click at [406, 405] on span "Product Knowledge" at bounding box center [393, 399] width 94 height 12
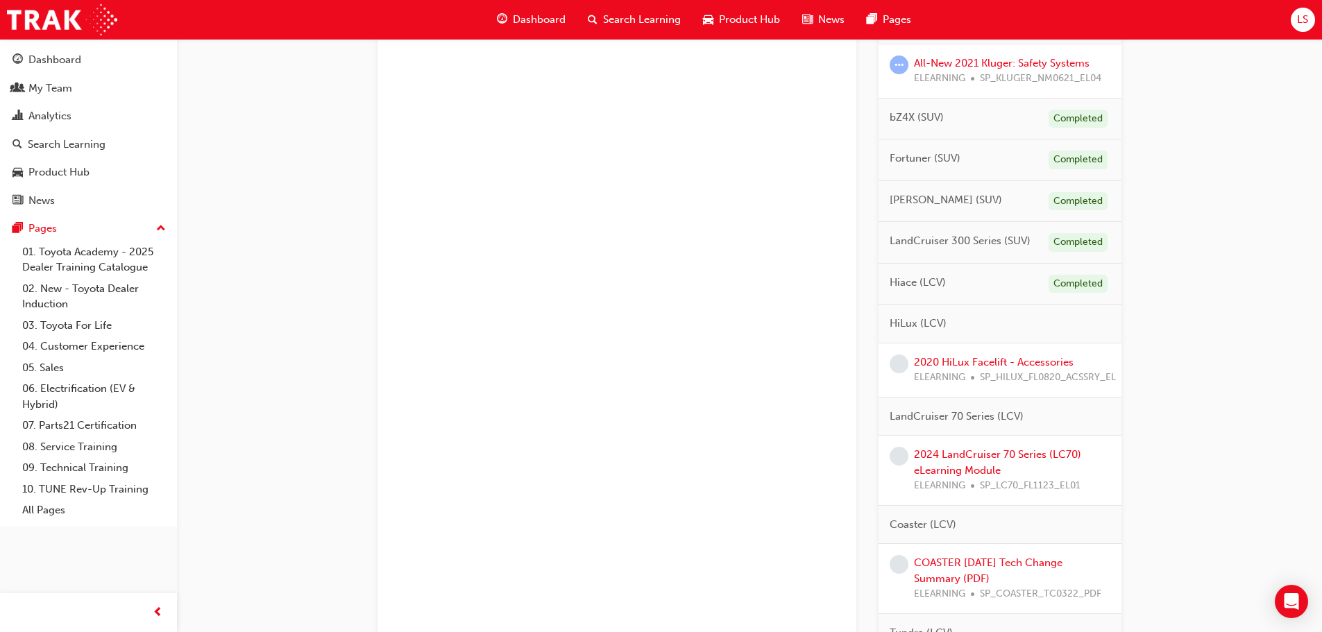
scroll to position [555, 0]
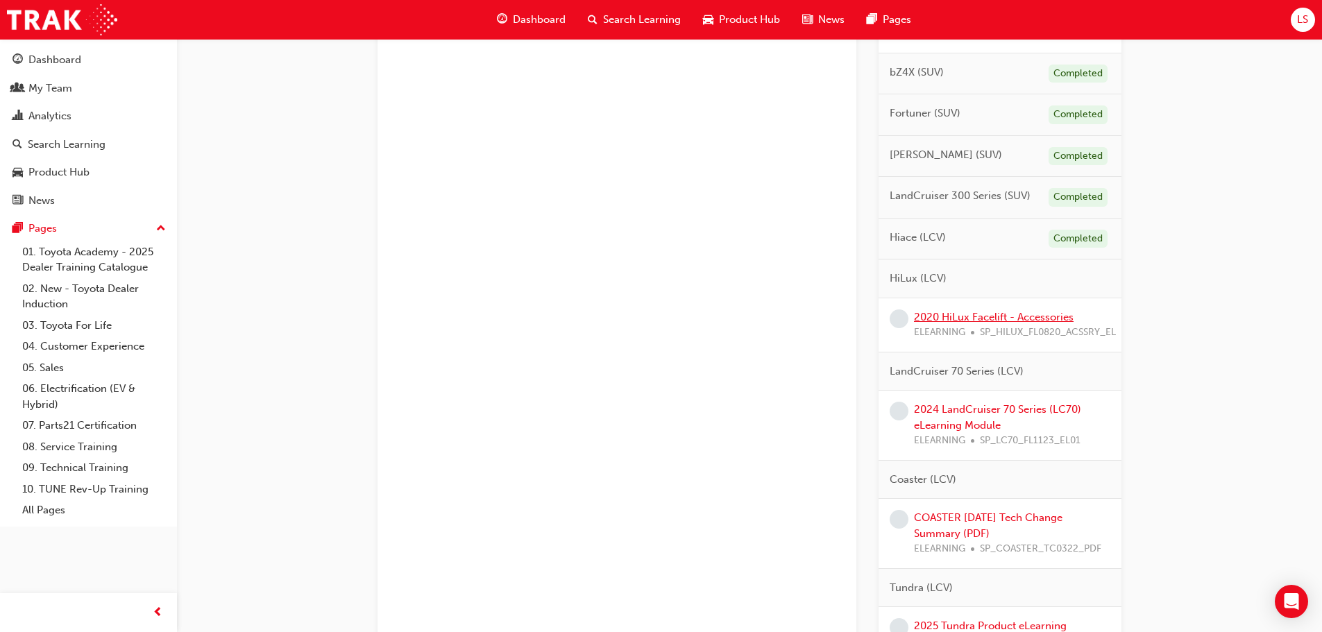
click at [974, 316] on link "2020 HiLux Facelift - Accessories" at bounding box center [994, 317] width 160 height 12
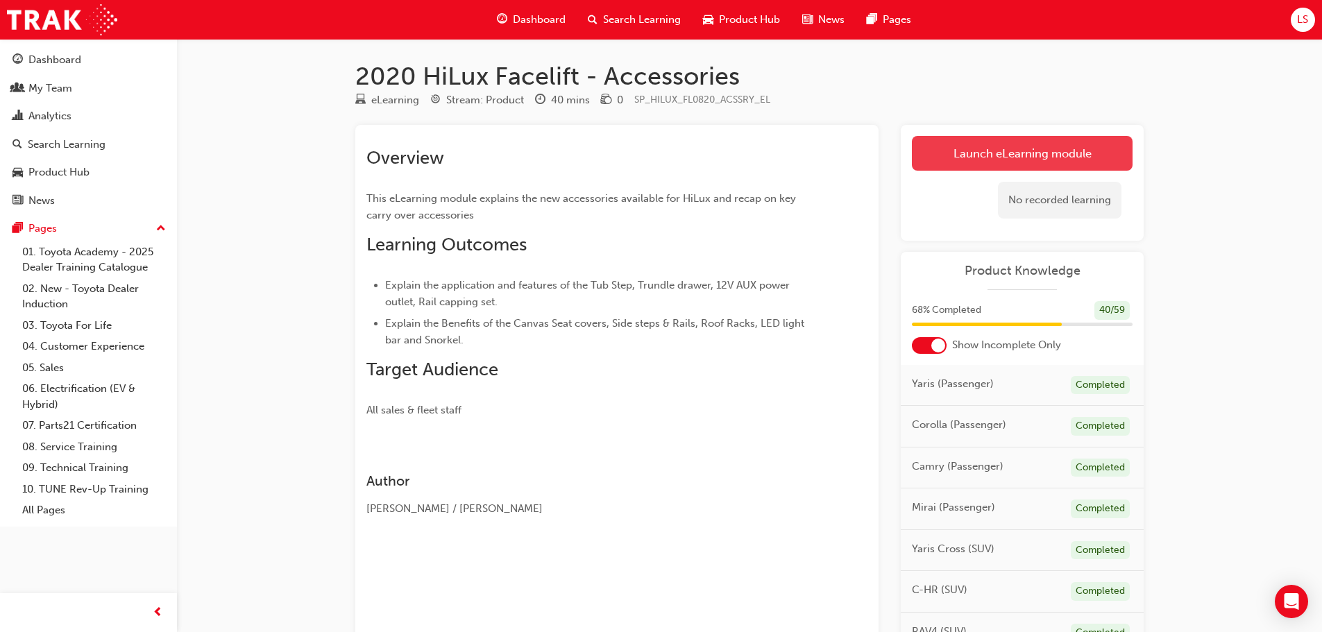
click at [956, 155] on link "Launch eLearning module" at bounding box center [1022, 153] width 221 height 35
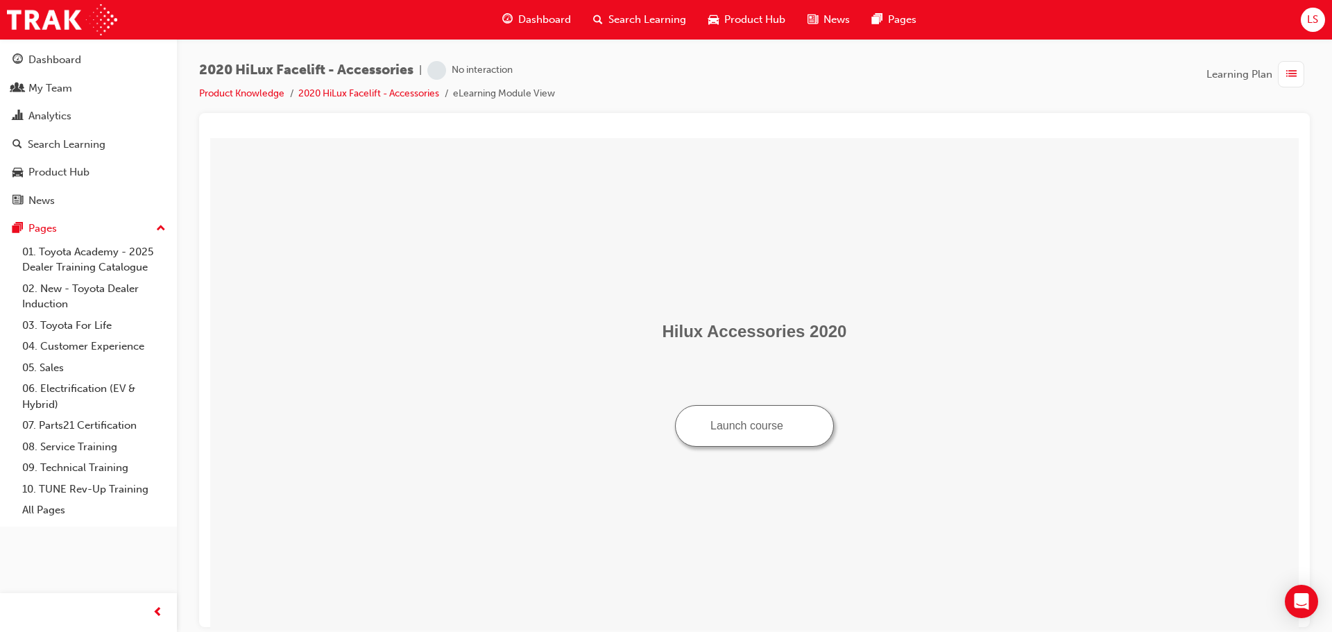
click at [742, 432] on button "Launch course" at bounding box center [754, 426] width 159 height 42
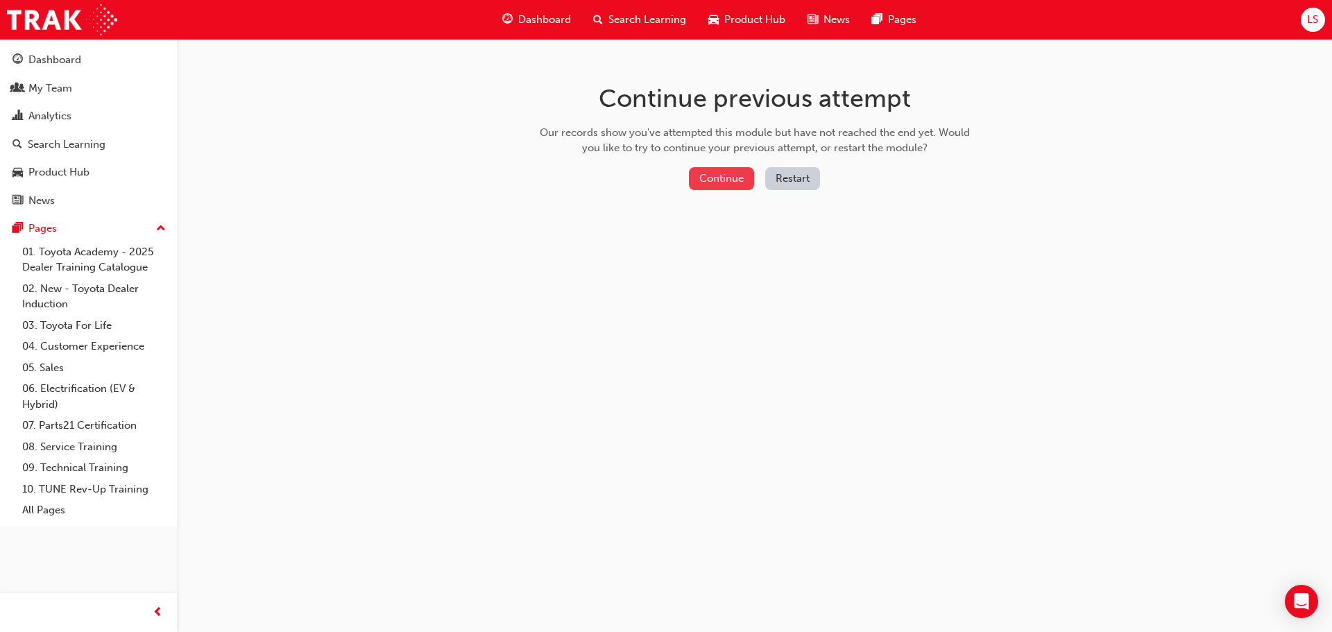
click at [728, 176] on button "Continue" at bounding box center [721, 178] width 65 height 23
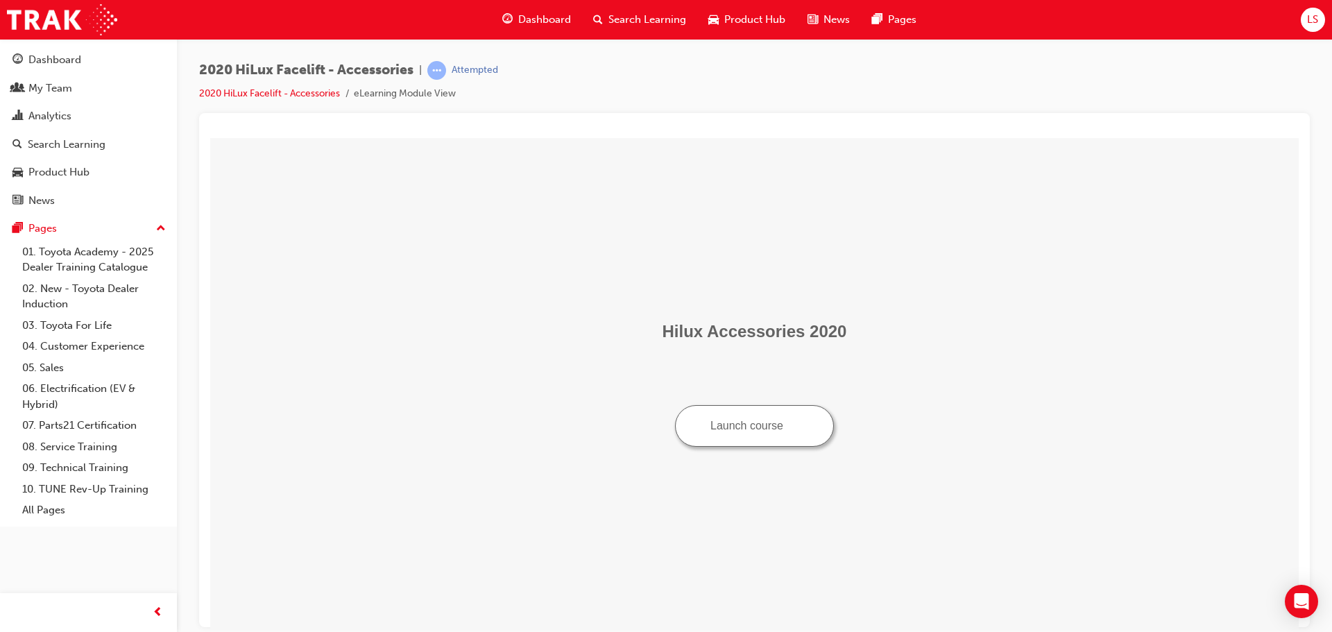
click at [756, 432] on button "Launch course" at bounding box center [754, 426] width 159 height 42
click at [765, 430] on button "Launch course" at bounding box center [754, 426] width 159 height 42
click at [65, 85] on div "My Team" at bounding box center [50, 89] width 44 height 16
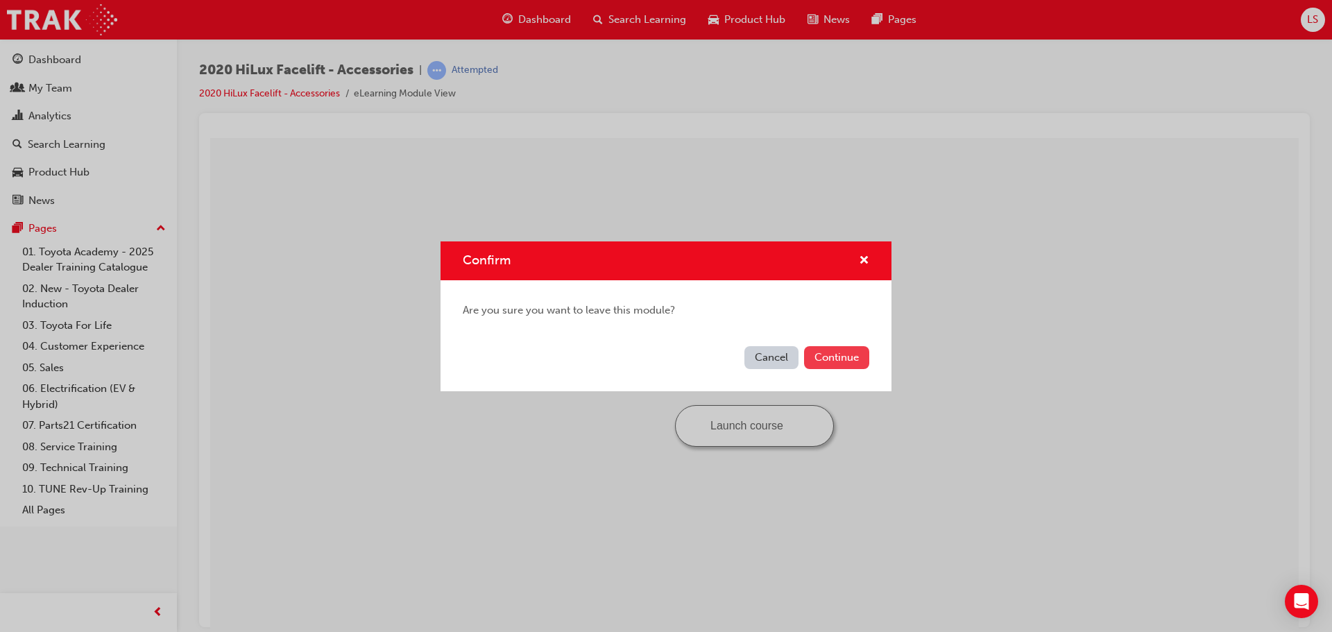
click at [836, 353] on button "Continue" at bounding box center [836, 357] width 65 height 23
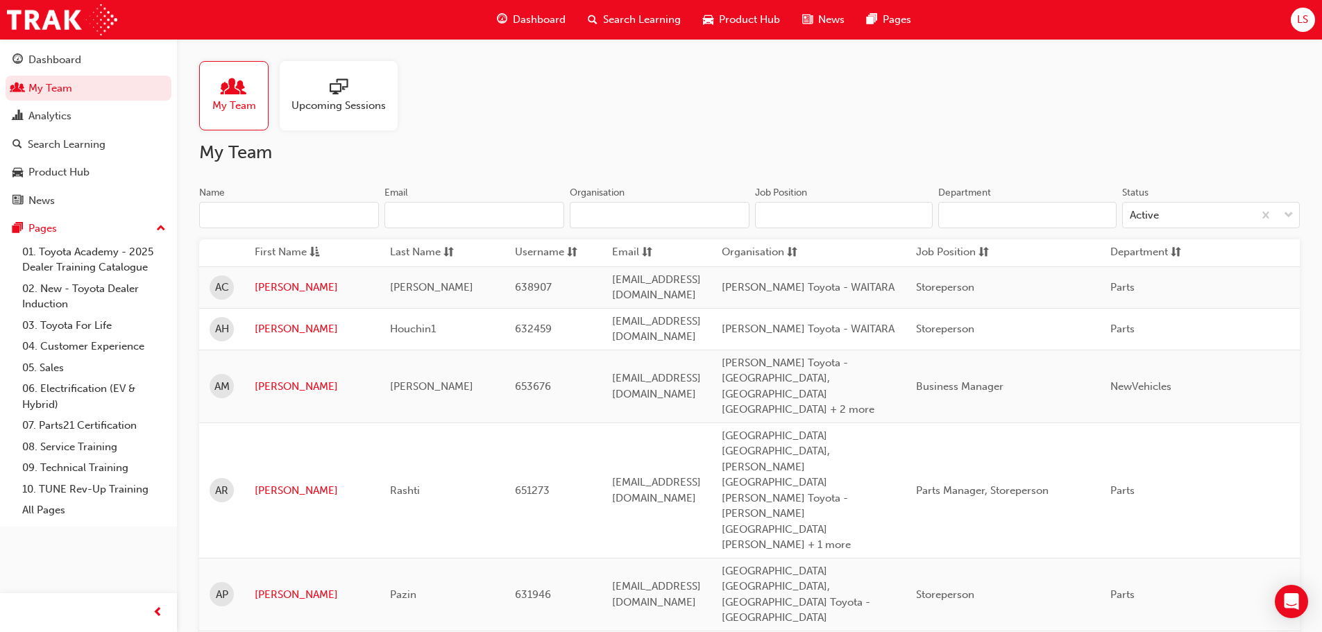
click at [533, 16] on span "Dashboard" at bounding box center [539, 20] width 53 height 16
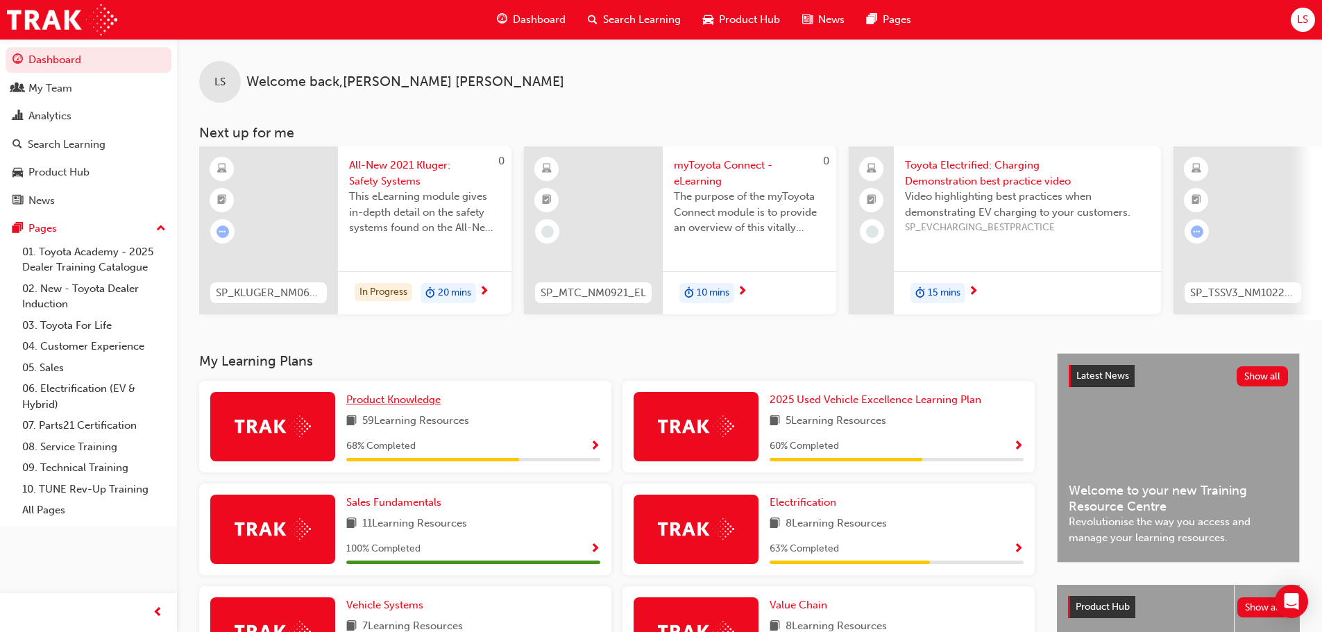
click at [393, 406] on span "Product Knowledge" at bounding box center [393, 399] width 94 height 12
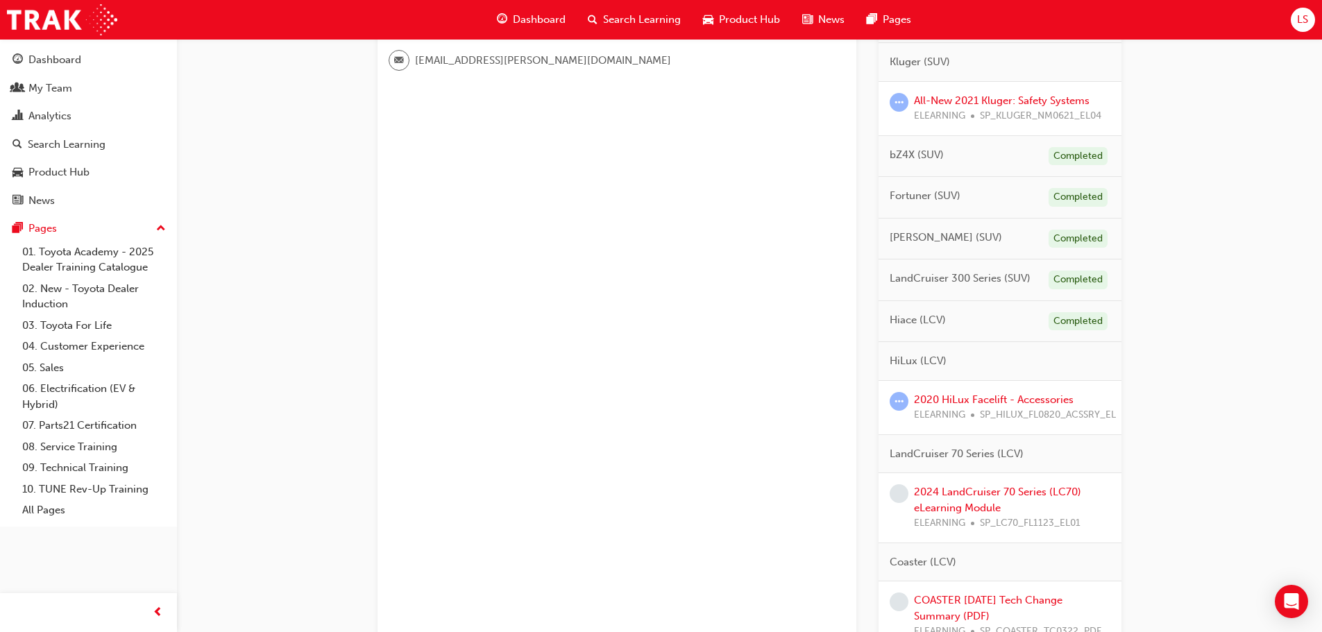
scroll to position [486, 0]
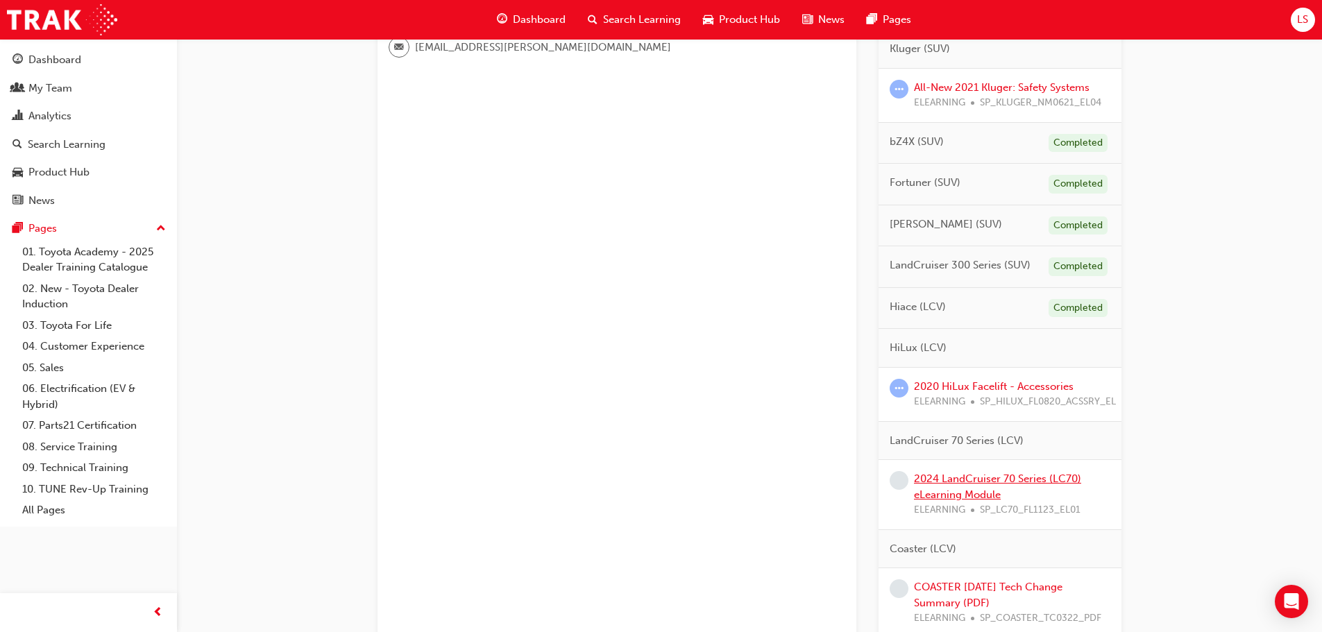
click at [951, 484] on link "2024 LandCruiser 70 Series (LC70) eLearning Module" at bounding box center [997, 487] width 167 height 28
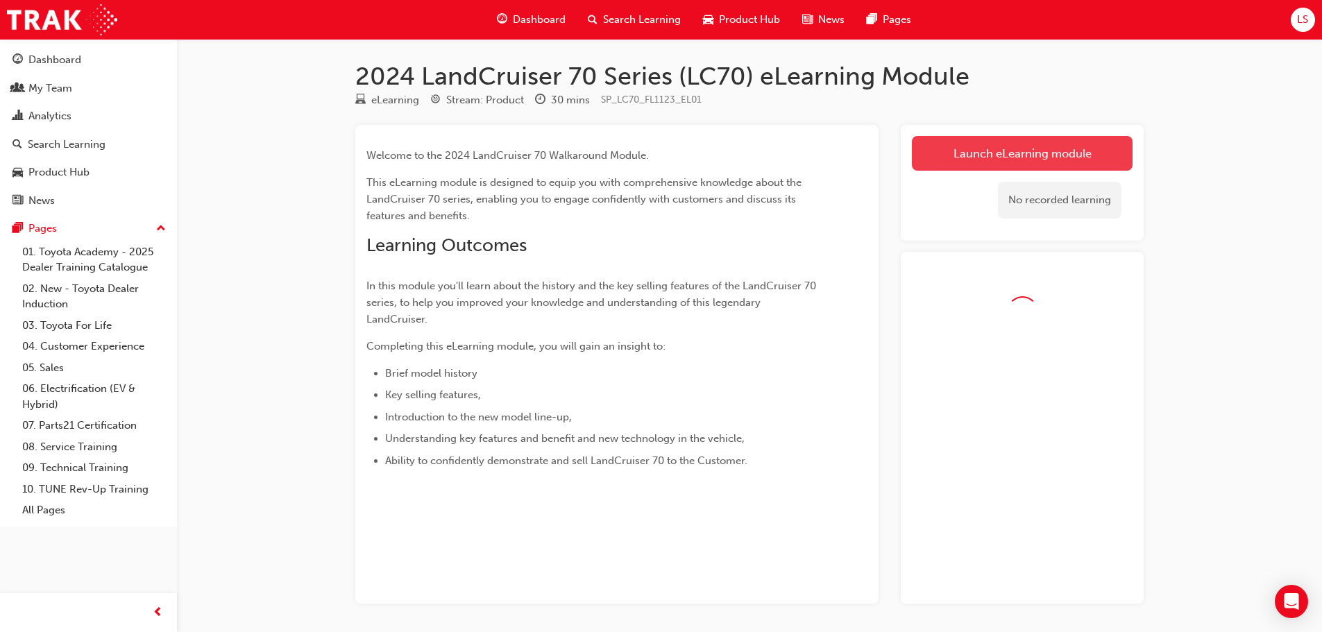
click at [1002, 156] on link "Launch eLearning module" at bounding box center [1022, 153] width 221 height 35
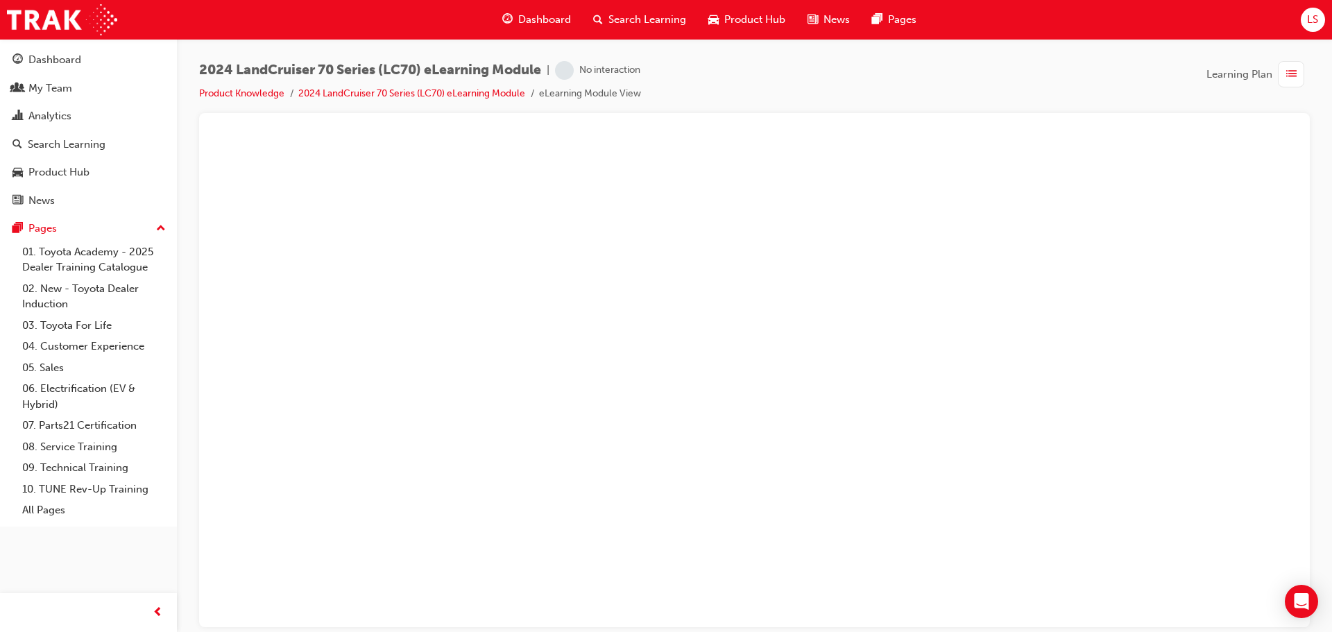
click at [547, 19] on span "Dashboard" at bounding box center [544, 20] width 53 height 16
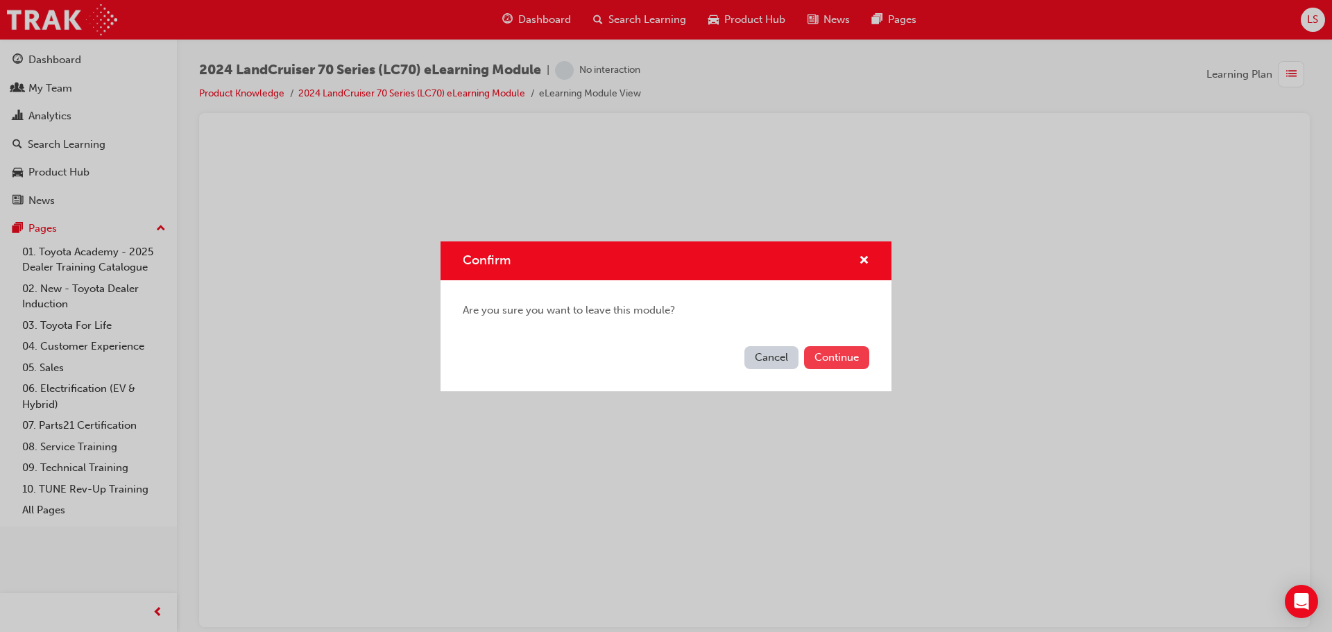
click at [836, 361] on button "Continue" at bounding box center [836, 357] width 65 height 23
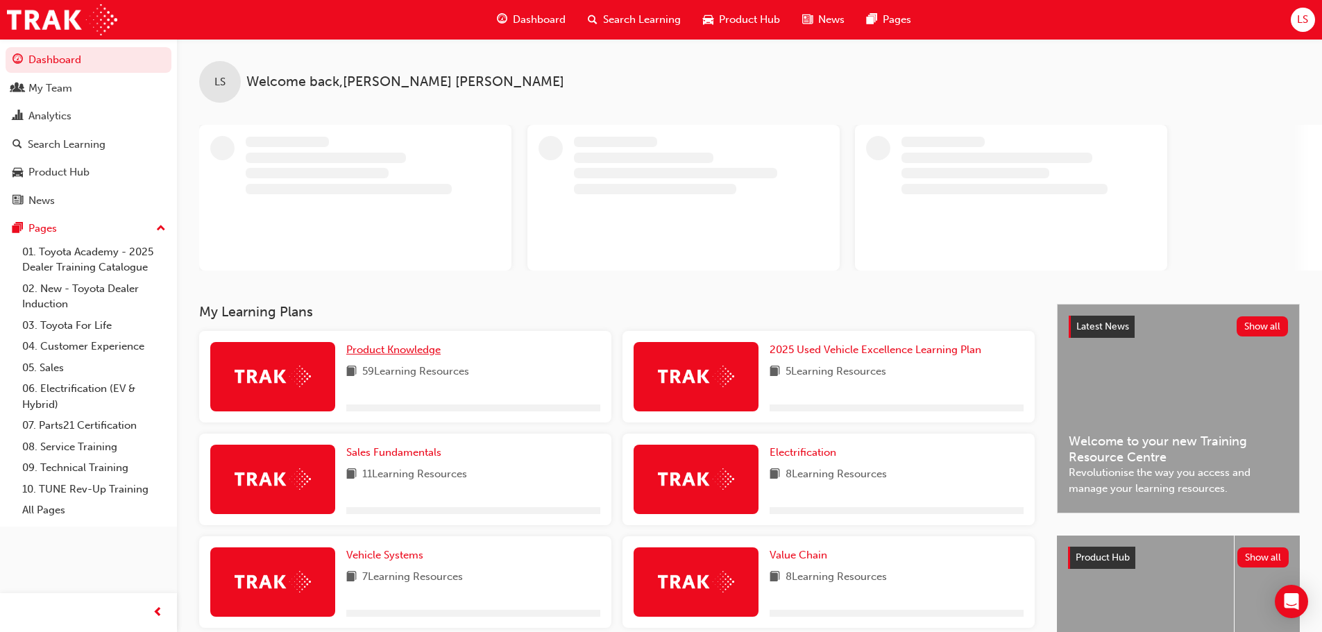
click at [357, 351] on span "Product Knowledge" at bounding box center [393, 350] width 94 height 12
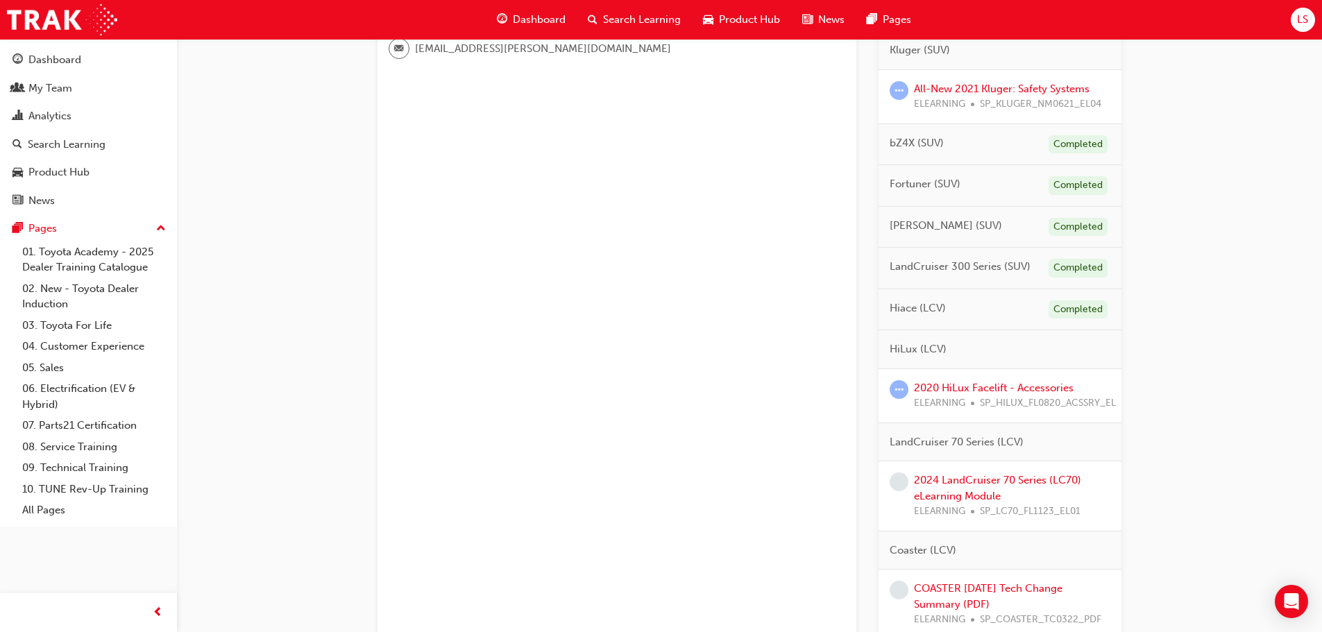
scroll to position [486, 0]
click at [956, 483] on link "2024 LandCruiser 70 Series (LC70) eLearning Module" at bounding box center [997, 487] width 167 height 28
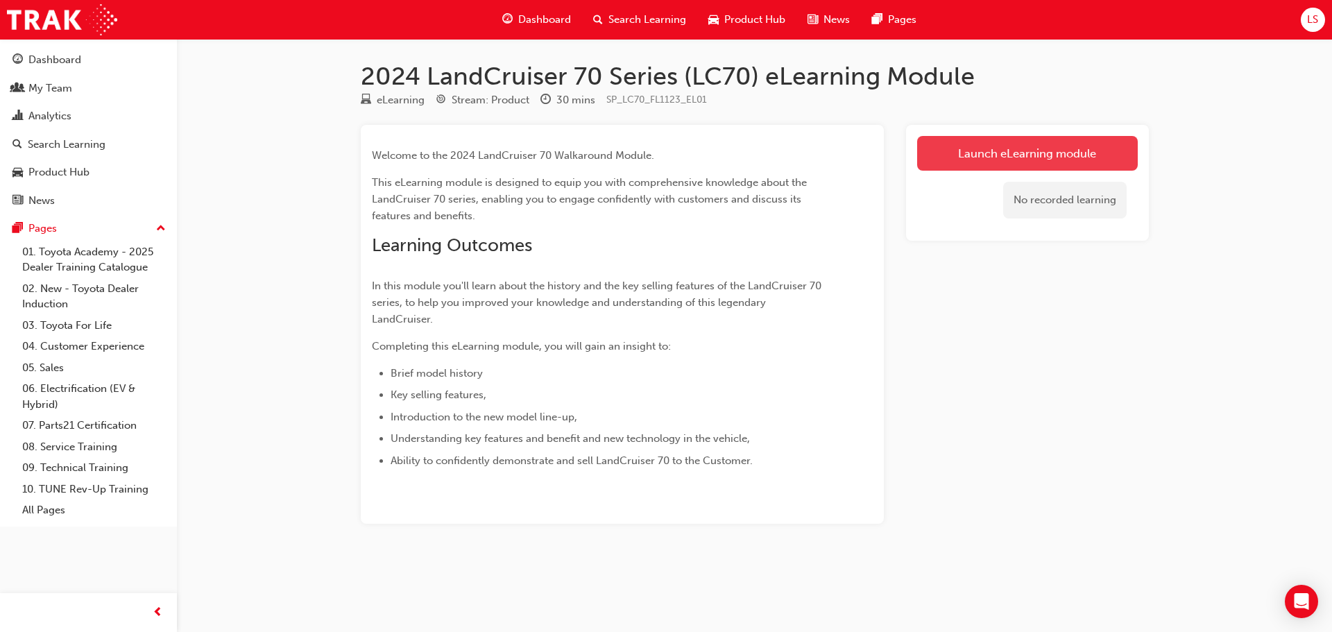
click at [1017, 157] on link "Launch eLearning module" at bounding box center [1027, 153] width 221 height 35
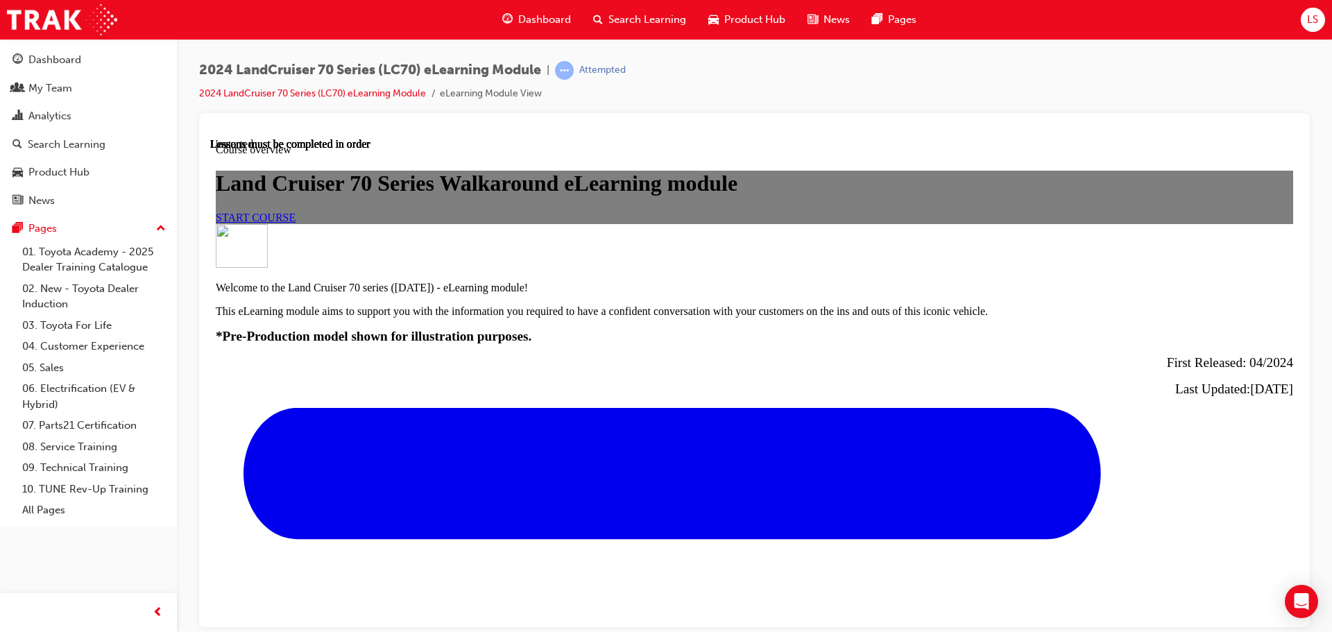
click at [296, 223] on span "START COURSE" at bounding box center [256, 217] width 80 height 12
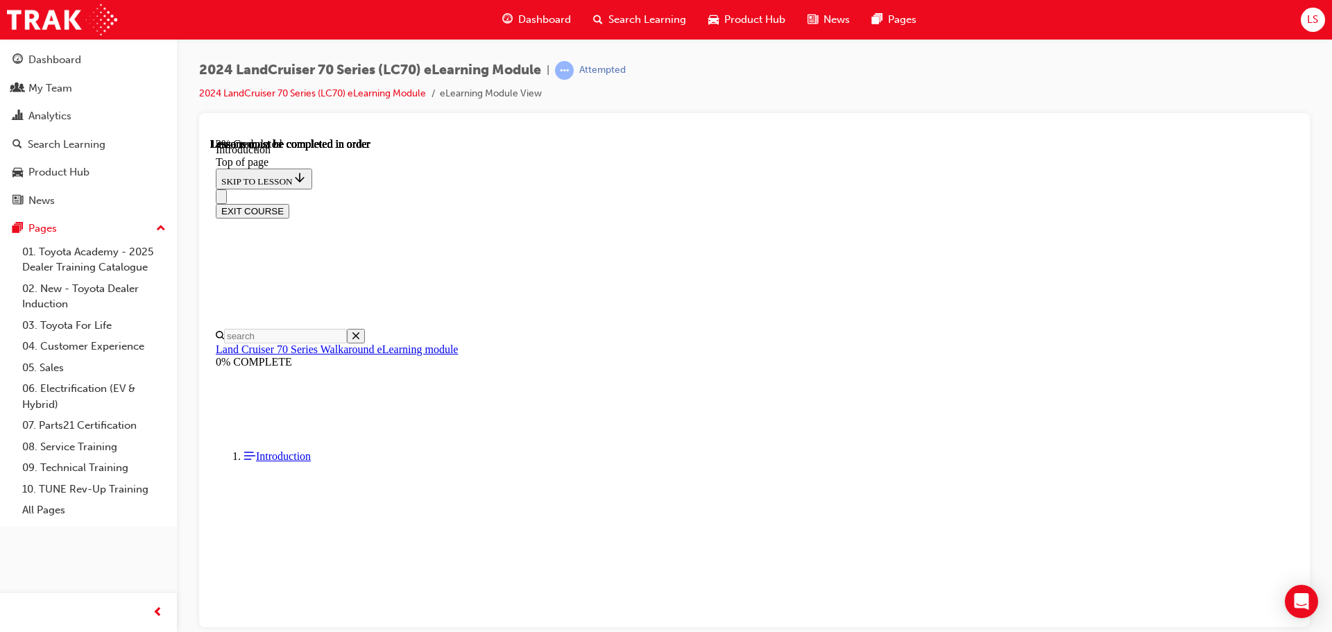
scroll to position [43, 0]
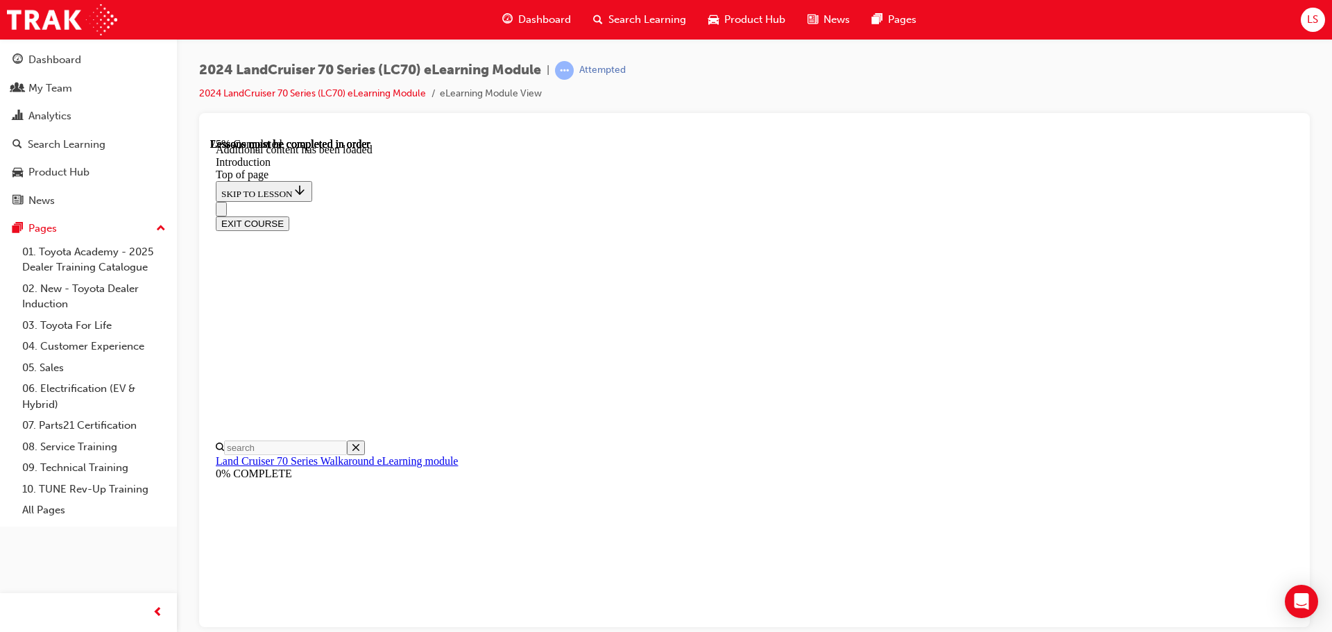
drag, startPoint x: 844, startPoint y: 523, endPoint x: 845, endPoint y: 513, distance: 9.7
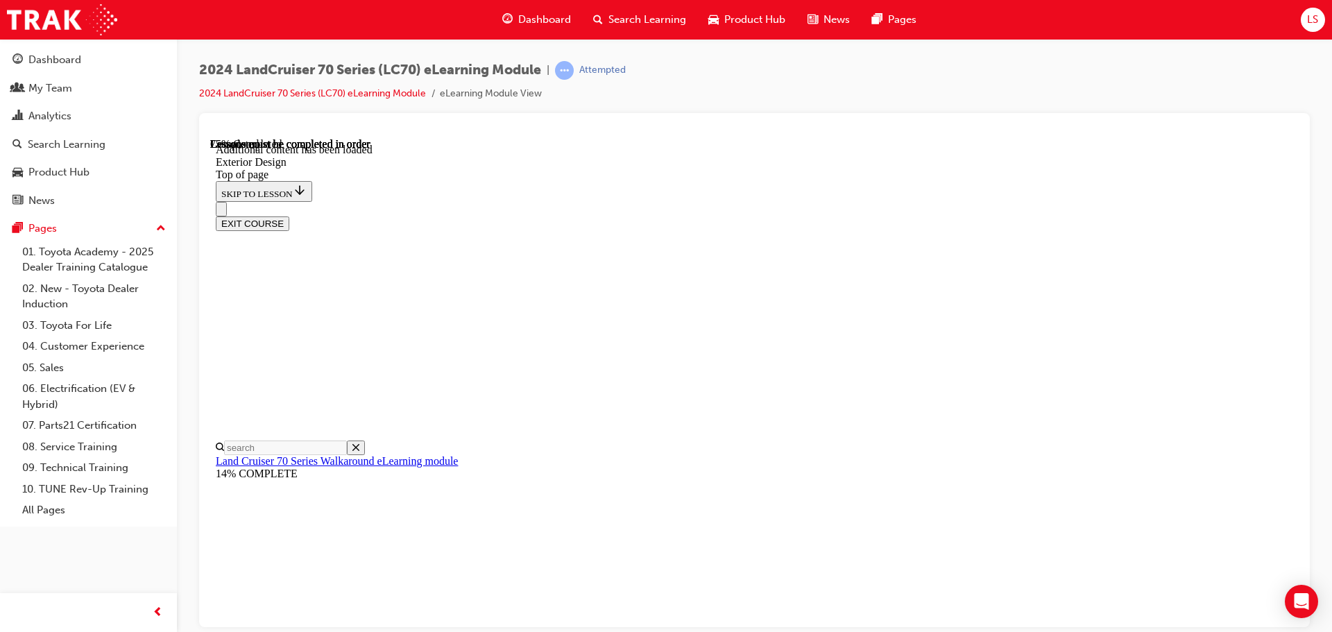
scroll to position [1455, 0]
